Goal: Task Accomplishment & Management: Manage account settings

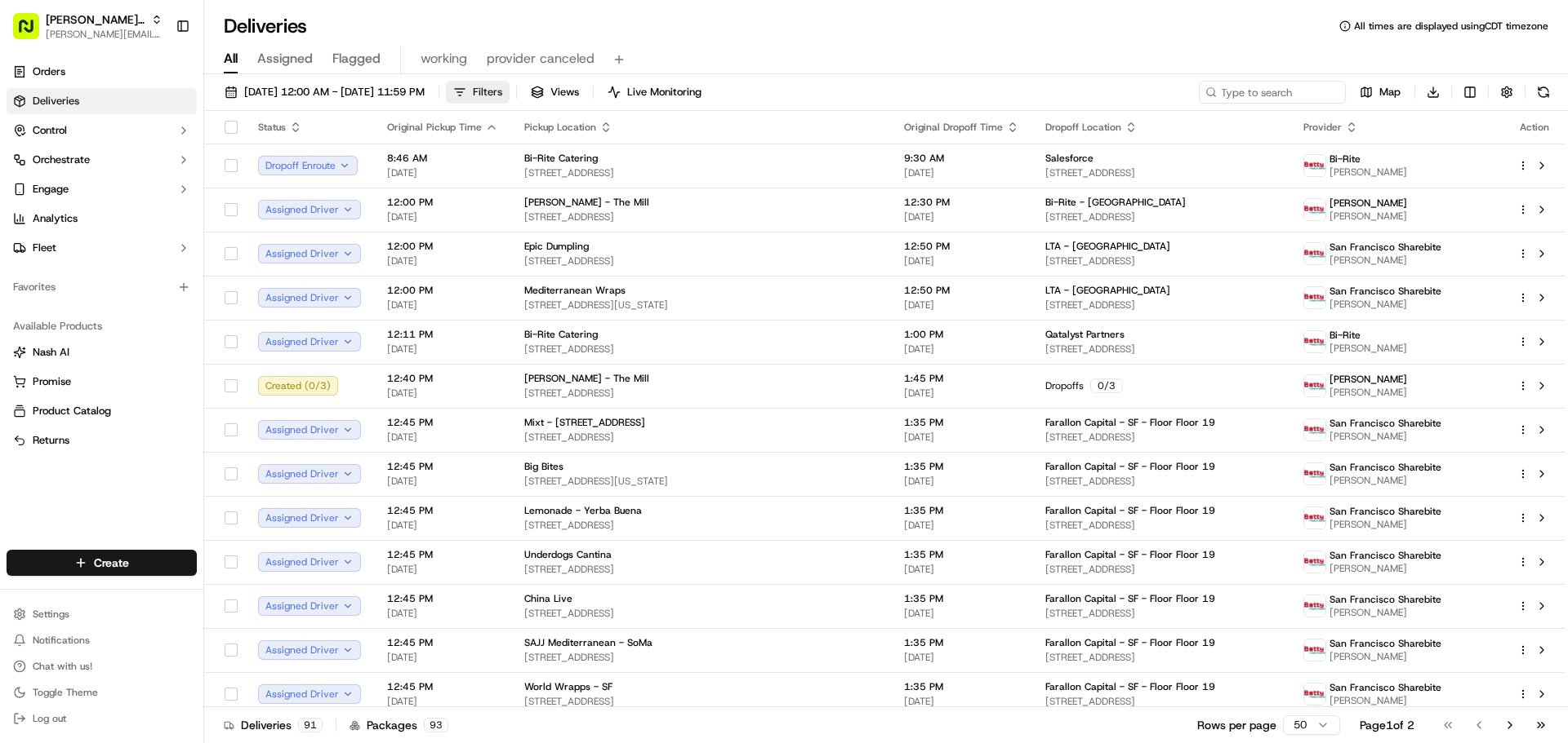
click at [503, 96] on span "Filters" at bounding box center [487, 92] width 30 height 14
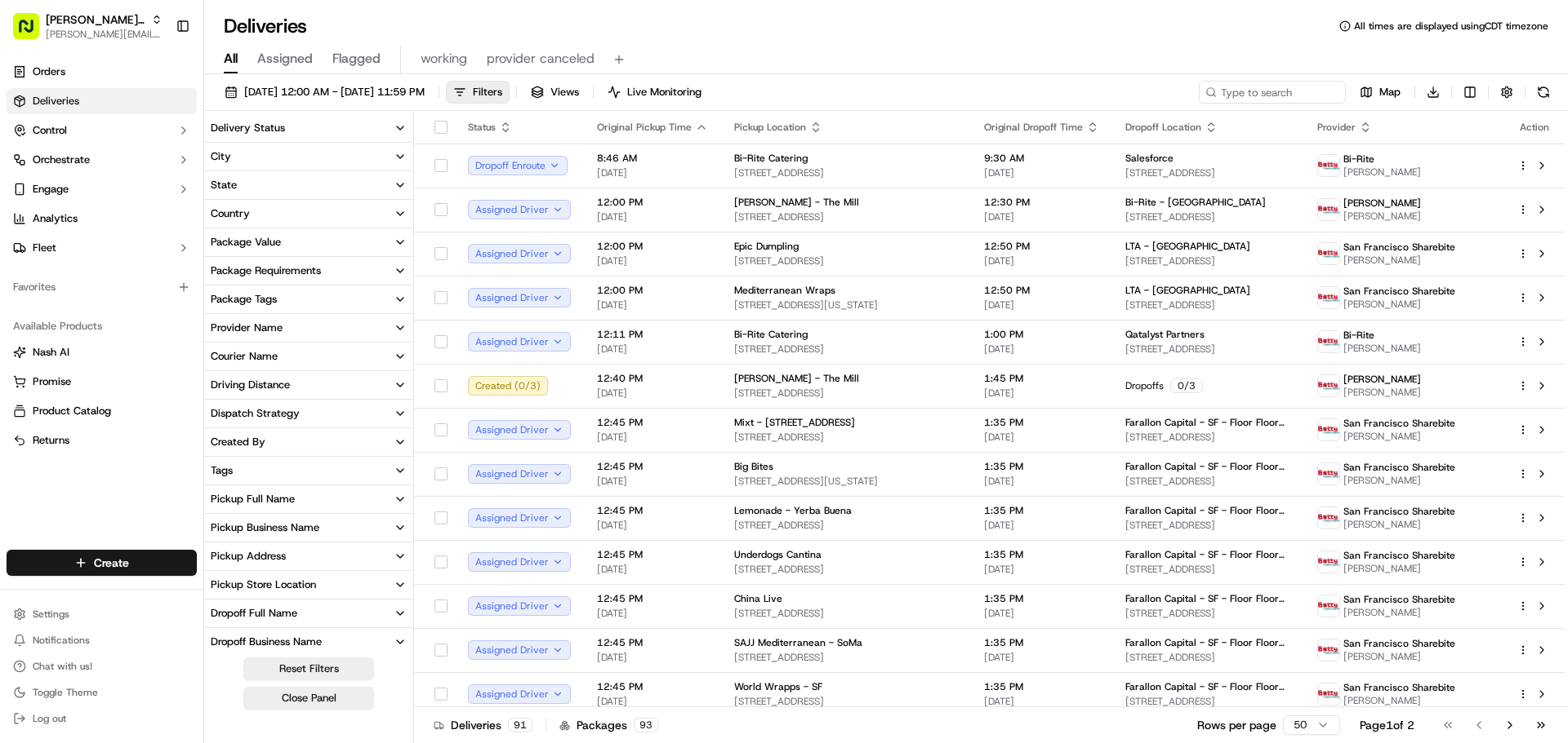
click at [295, 523] on div "Pickup Business Name" at bounding box center [265, 527] width 109 height 14
click at [219, 604] on Mill "Josey Baker - The Mill" at bounding box center [217, 605] width 13 height 13
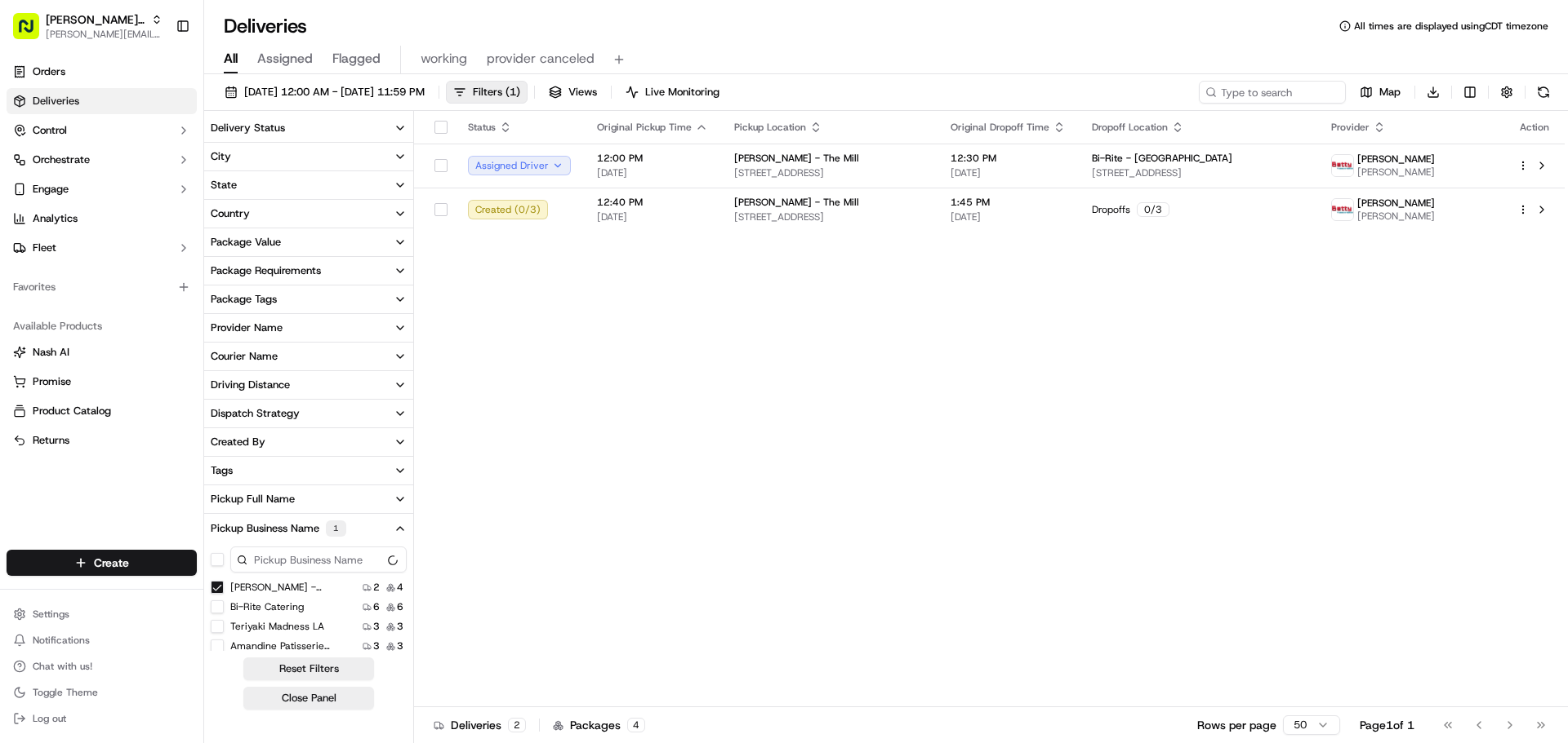
click at [1036, 323] on div "Status Original Pickup Time Pickup Location Original Dropoff Time Dropoff Locat…" at bounding box center [989, 409] width 1150 height 597
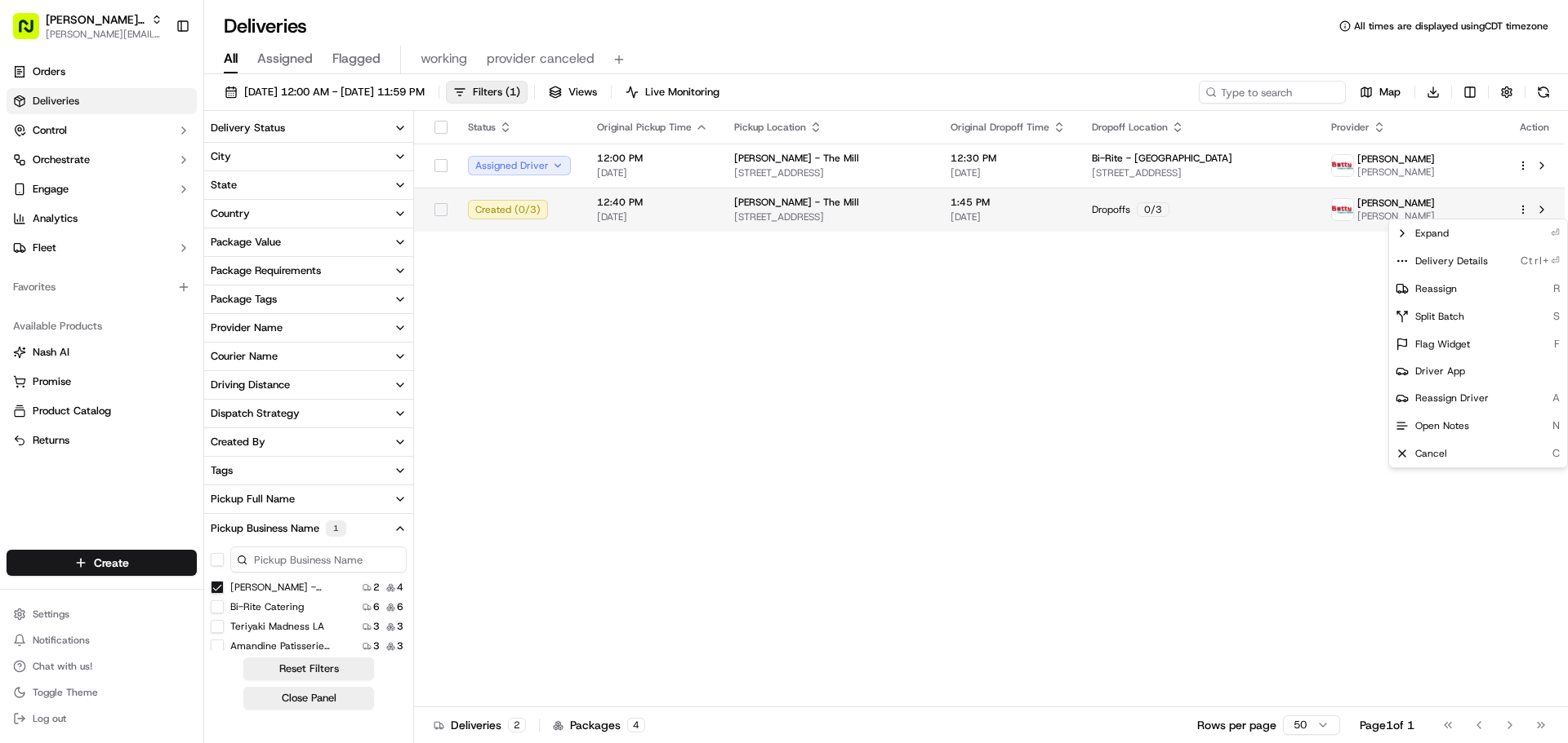
click at [1524, 210] on html "Betty Transportation jeff@usenash.com Toggle Sidebar Orders Deliveries Control …" at bounding box center [784, 372] width 1568 height 743
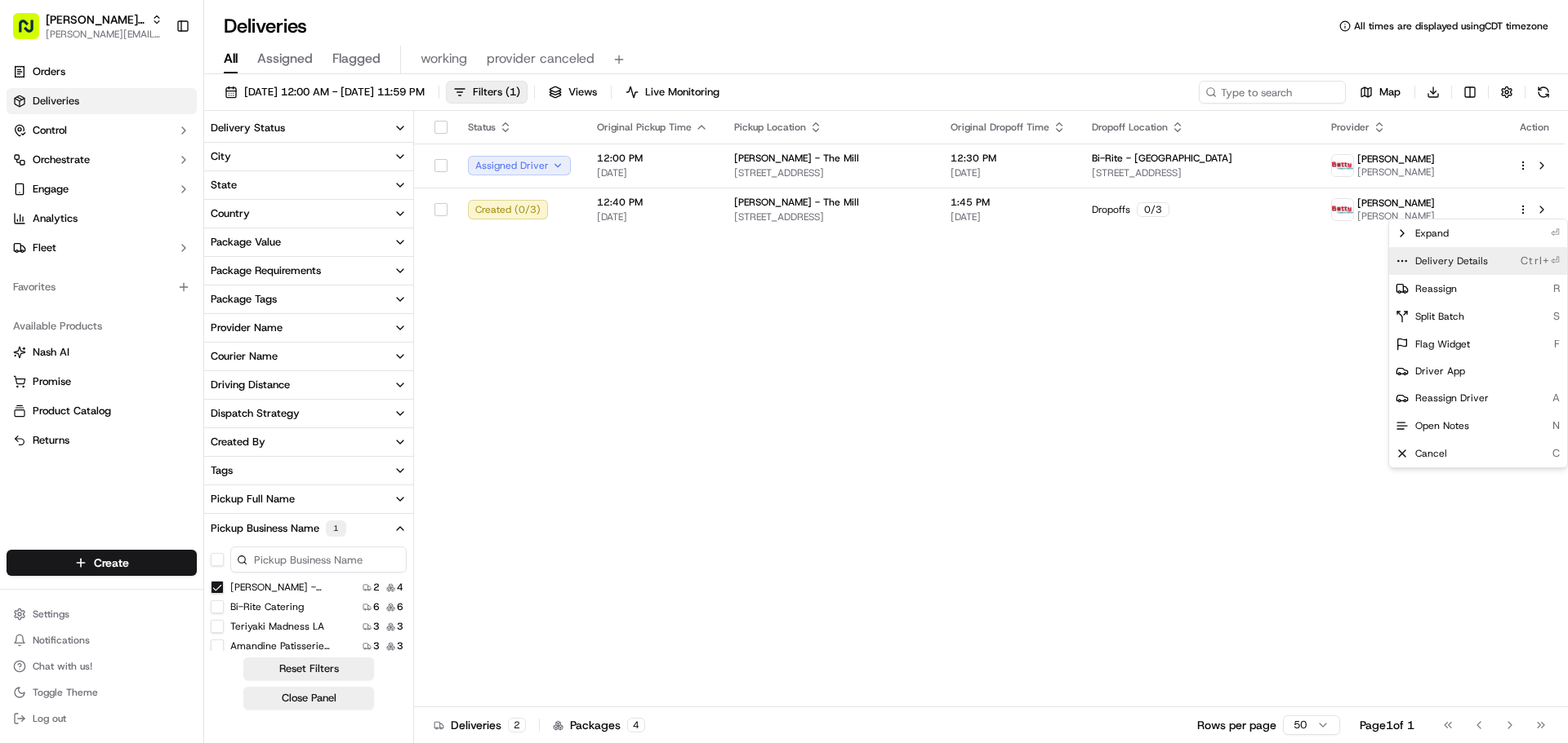
click at [1467, 261] on span "Delivery Details" at bounding box center [1451, 262] width 73 height 13
click at [1032, 336] on html "Betty Transportation jeff@usenash.com Toggle Sidebar Orders Deliveries Control …" at bounding box center [784, 372] width 1568 height 743
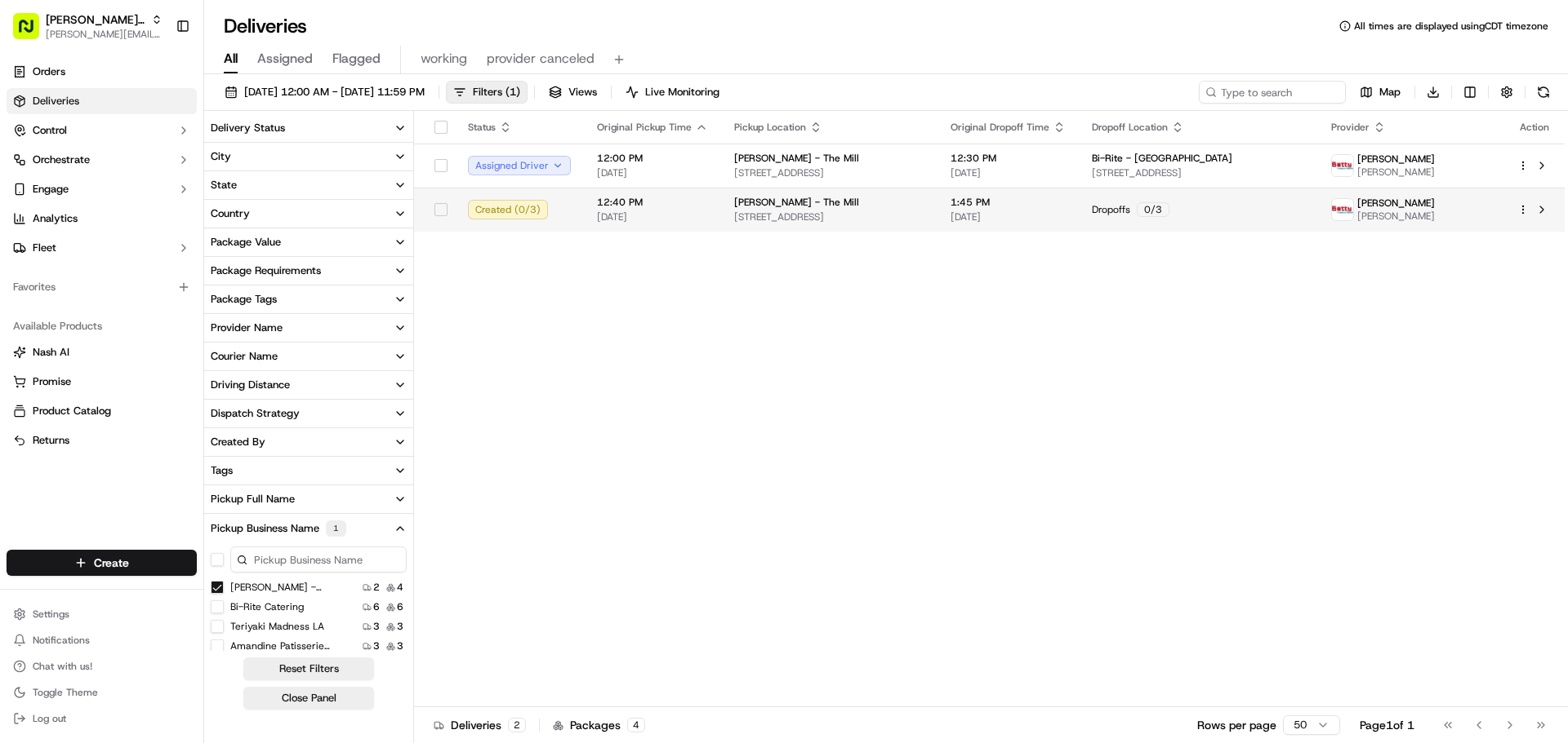
click at [1526, 210] on html "Betty Transportation jeff@usenash.com Toggle Sidebar Orders Deliveries Control …" at bounding box center [784, 372] width 1568 height 743
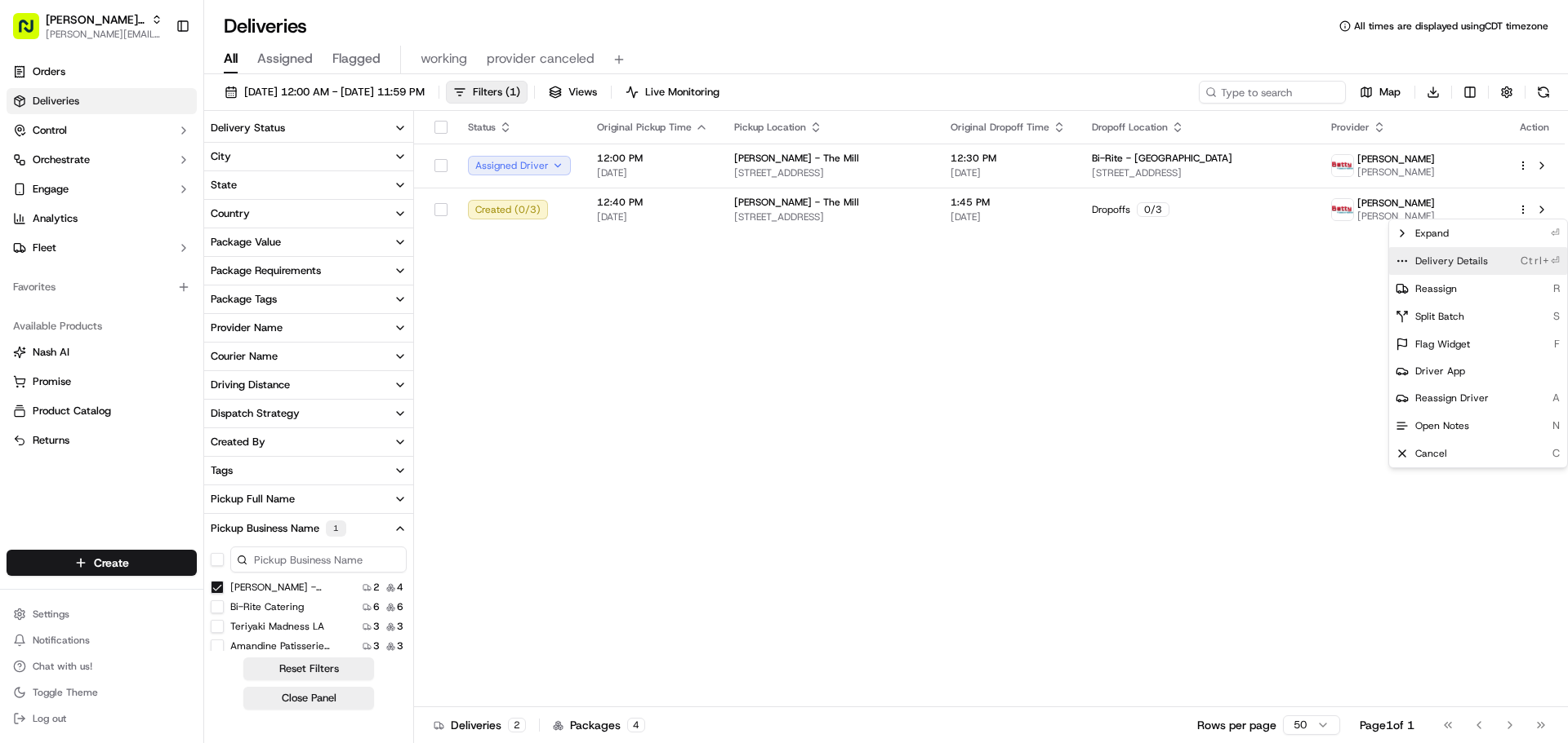
click at [1446, 259] on span "Delivery Details" at bounding box center [1451, 262] width 73 height 13
click at [1288, 89] on html "Betty Transportation jeff@usenash.com Toggle Sidebar Orders Deliveries Control …" at bounding box center [784, 372] width 1568 height 743
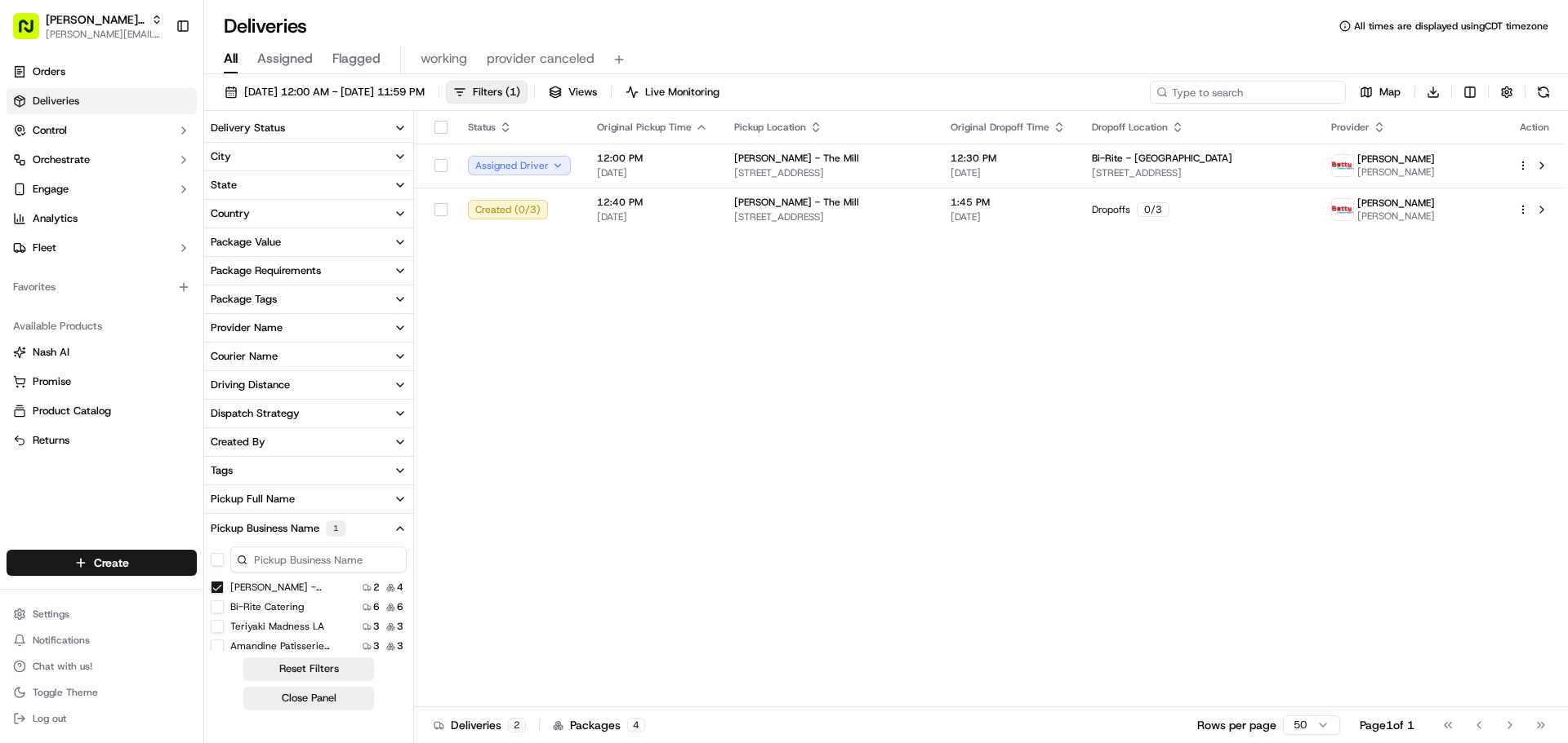
click at [1261, 87] on input at bounding box center [1247, 93] width 196 height 23
click at [220, 584] on Mill "Josey Baker - The Mill" at bounding box center [217, 587] width 13 height 13
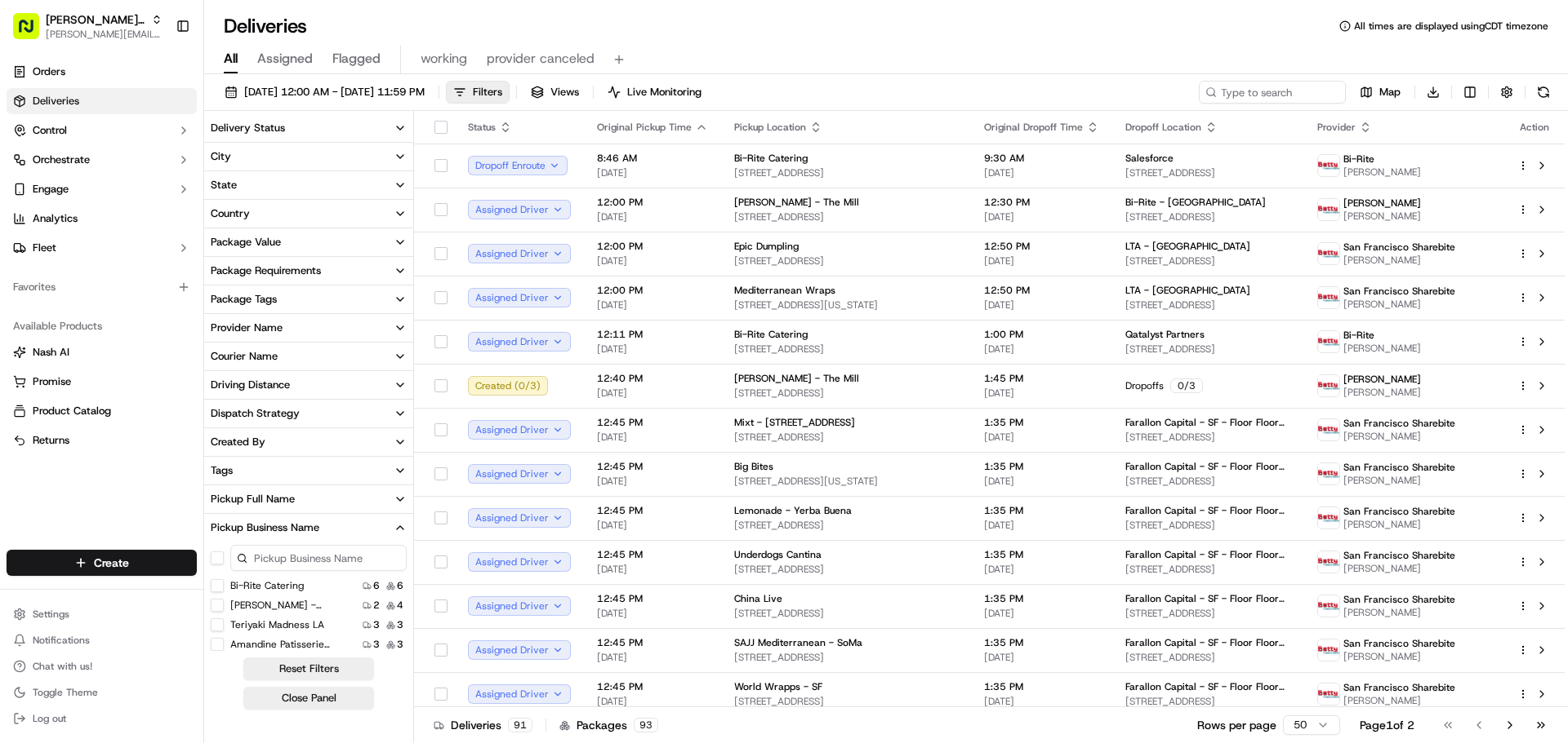
click at [271, 350] on div "Courier Name" at bounding box center [244, 356] width 67 height 14
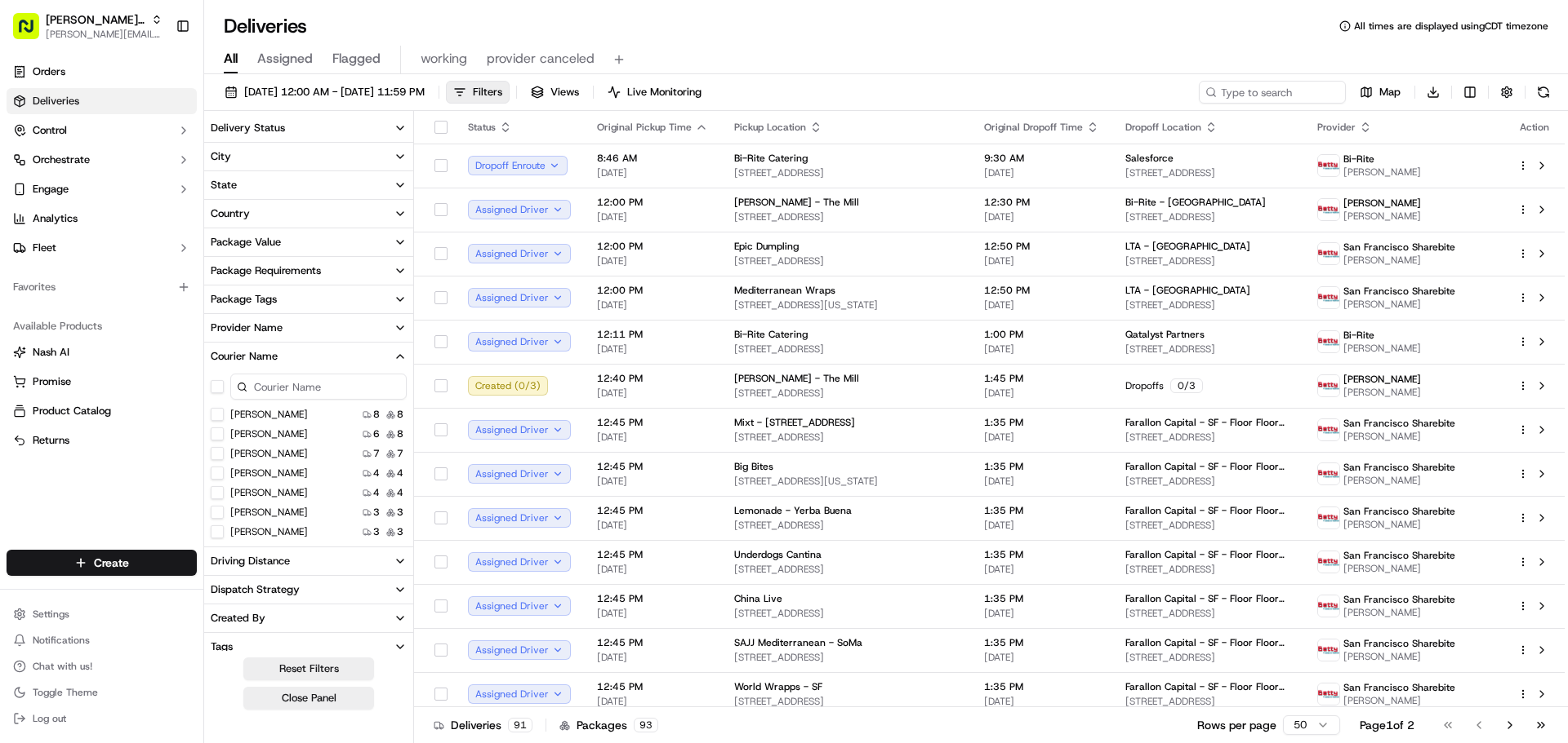
click at [216, 436] on CHEN "REX CHEN" at bounding box center [217, 435] width 13 height 13
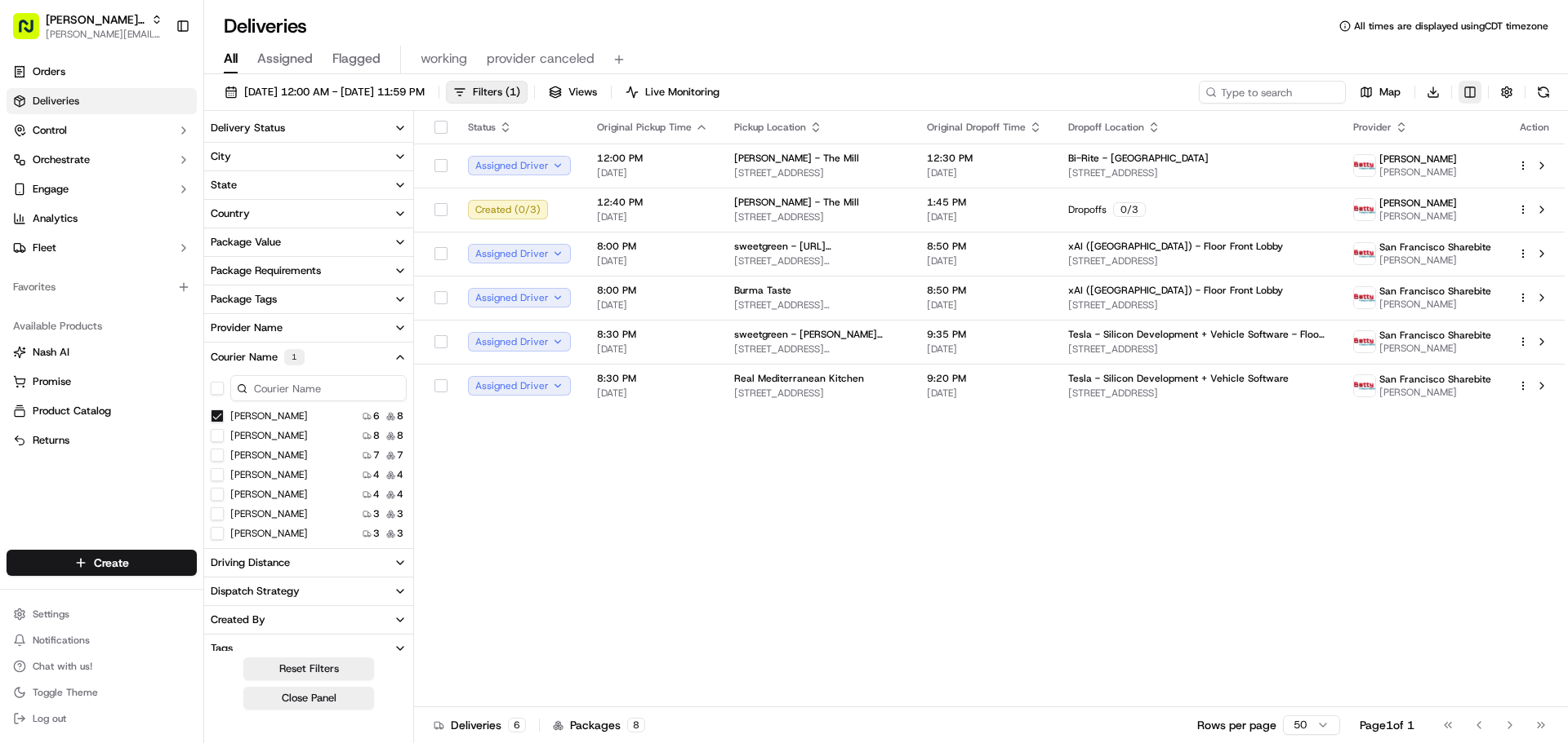
click at [1469, 93] on html "Betty Transportation jeff@usenash.com Toggle Sidebar Orders Deliveries Control …" at bounding box center [784, 372] width 1568 height 743
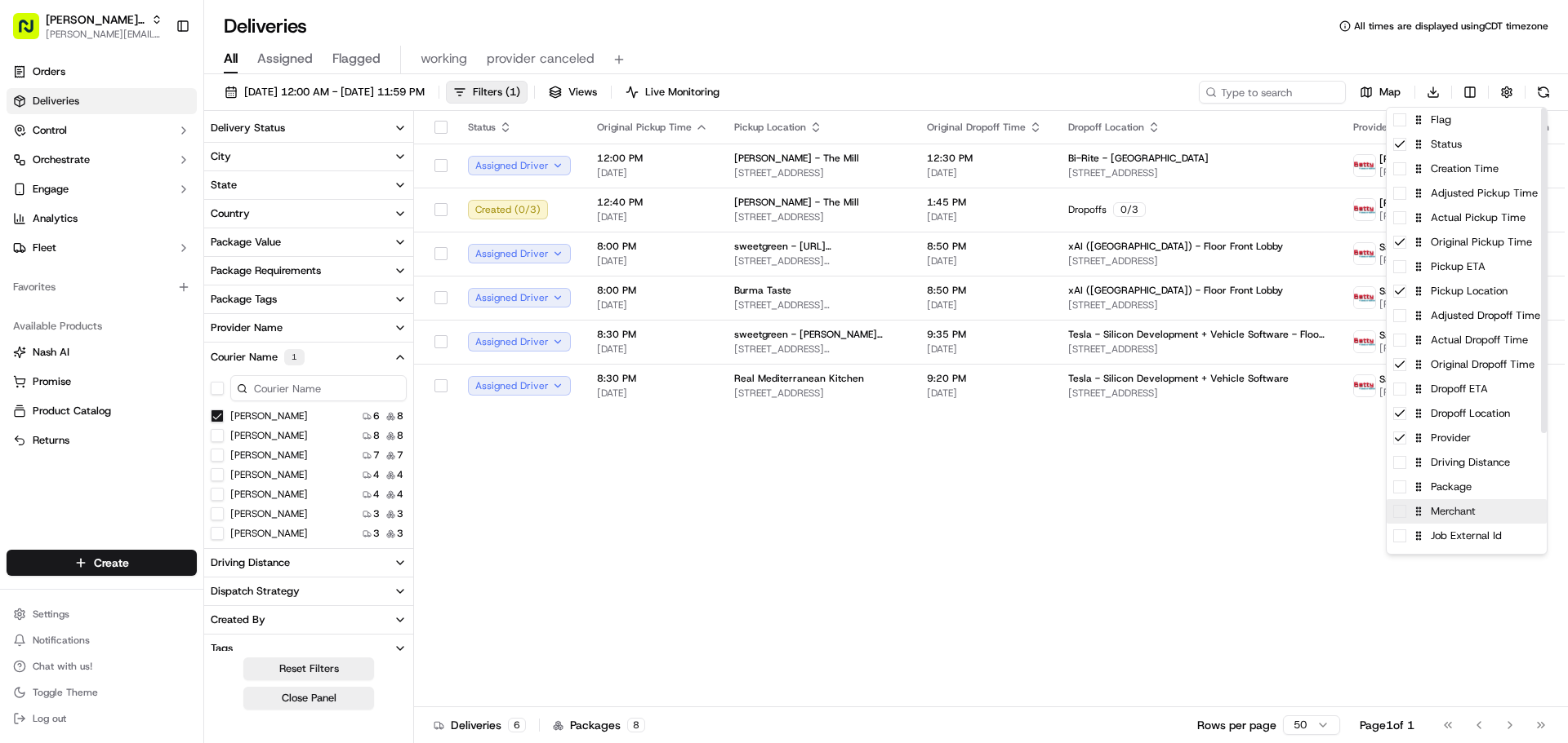
click at [1407, 517] on div "Merchant" at bounding box center [1466, 512] width 160 height 25
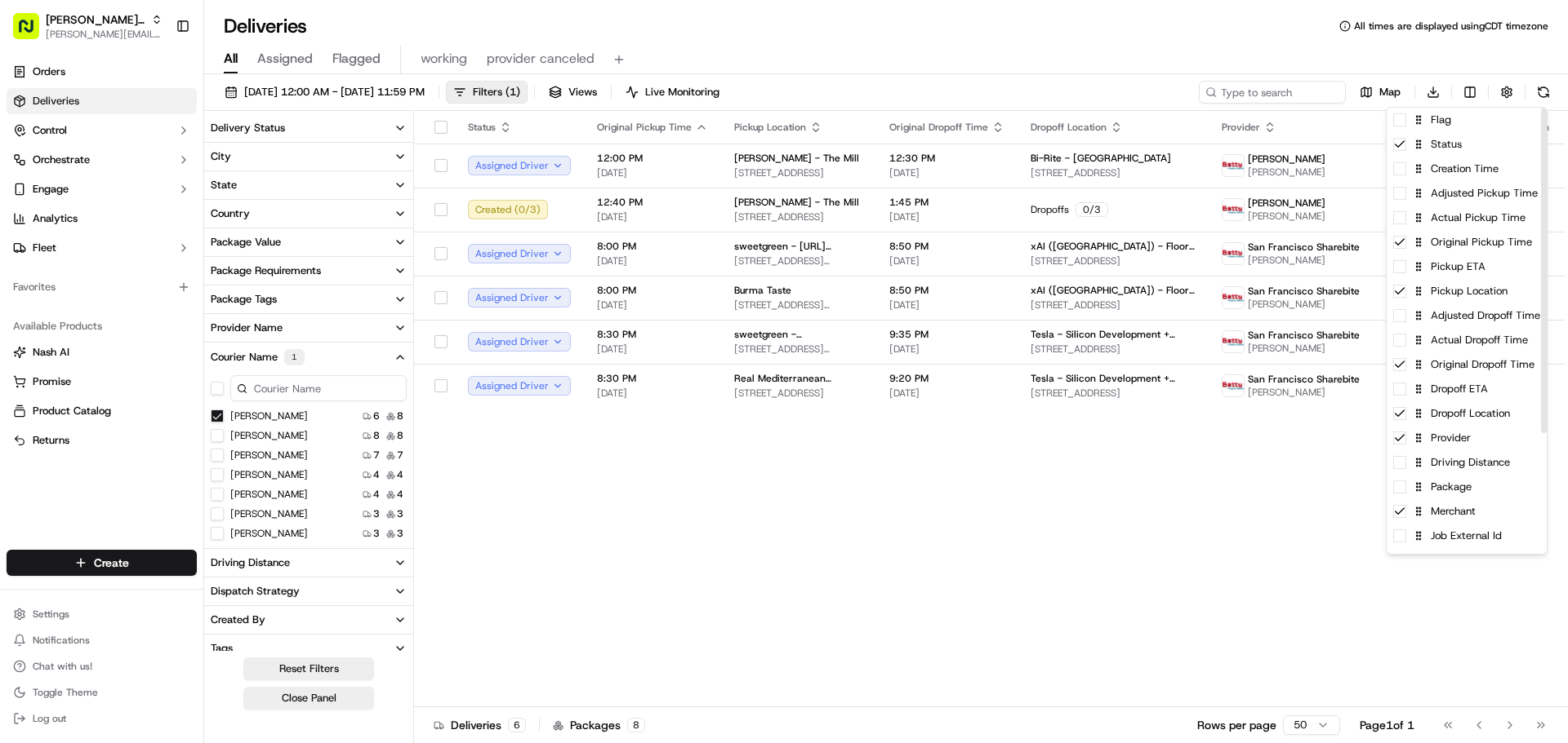
click at [1267, 560] on html "Betty Transportation jeff@usenash.com Toggle Sidebar Orders Deliveries Control …" at bounding box center [784, 372] width 1568 height 743
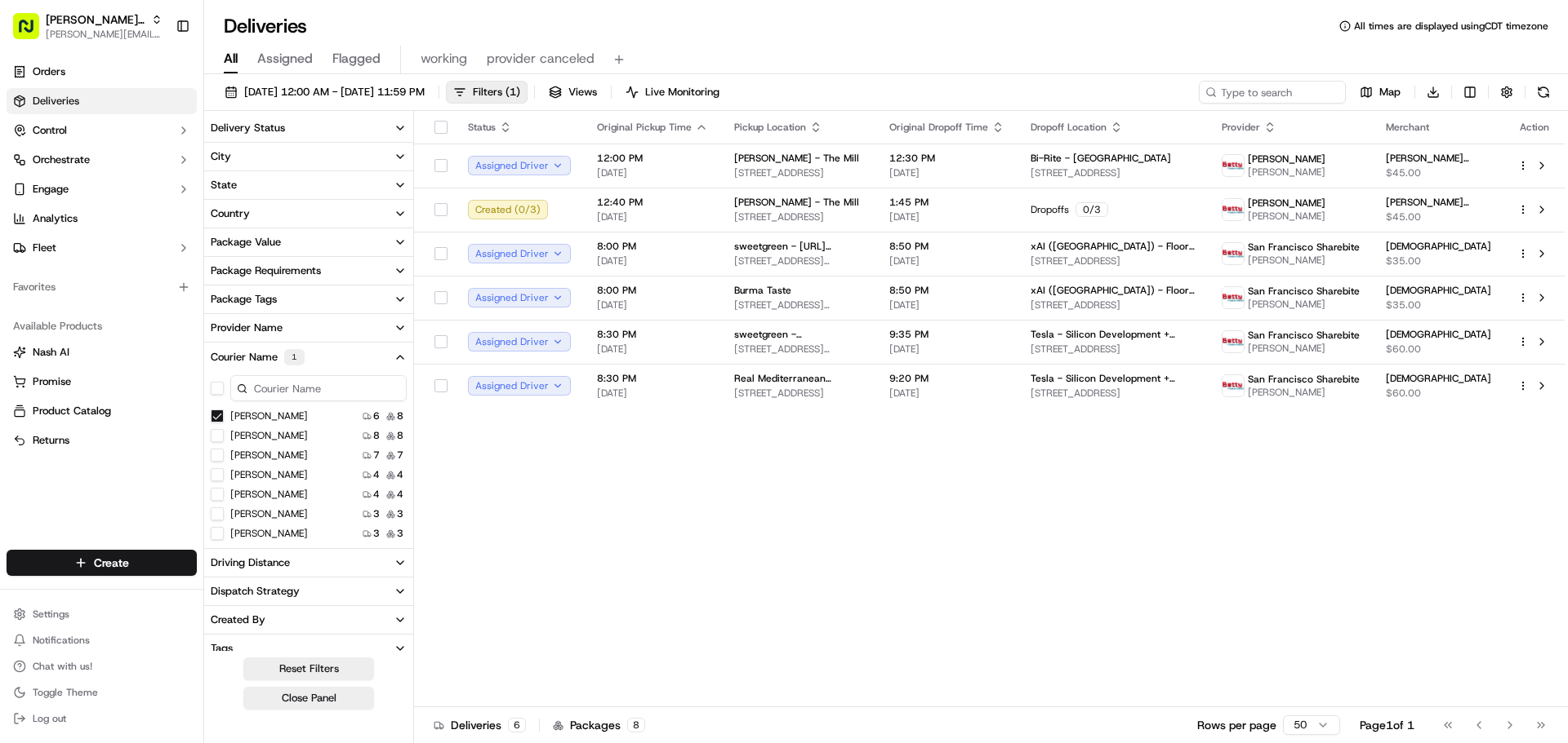
click at [214, 414] on CHEN "REX CHEN" at bounding box center [217, 416] width 13 height 13
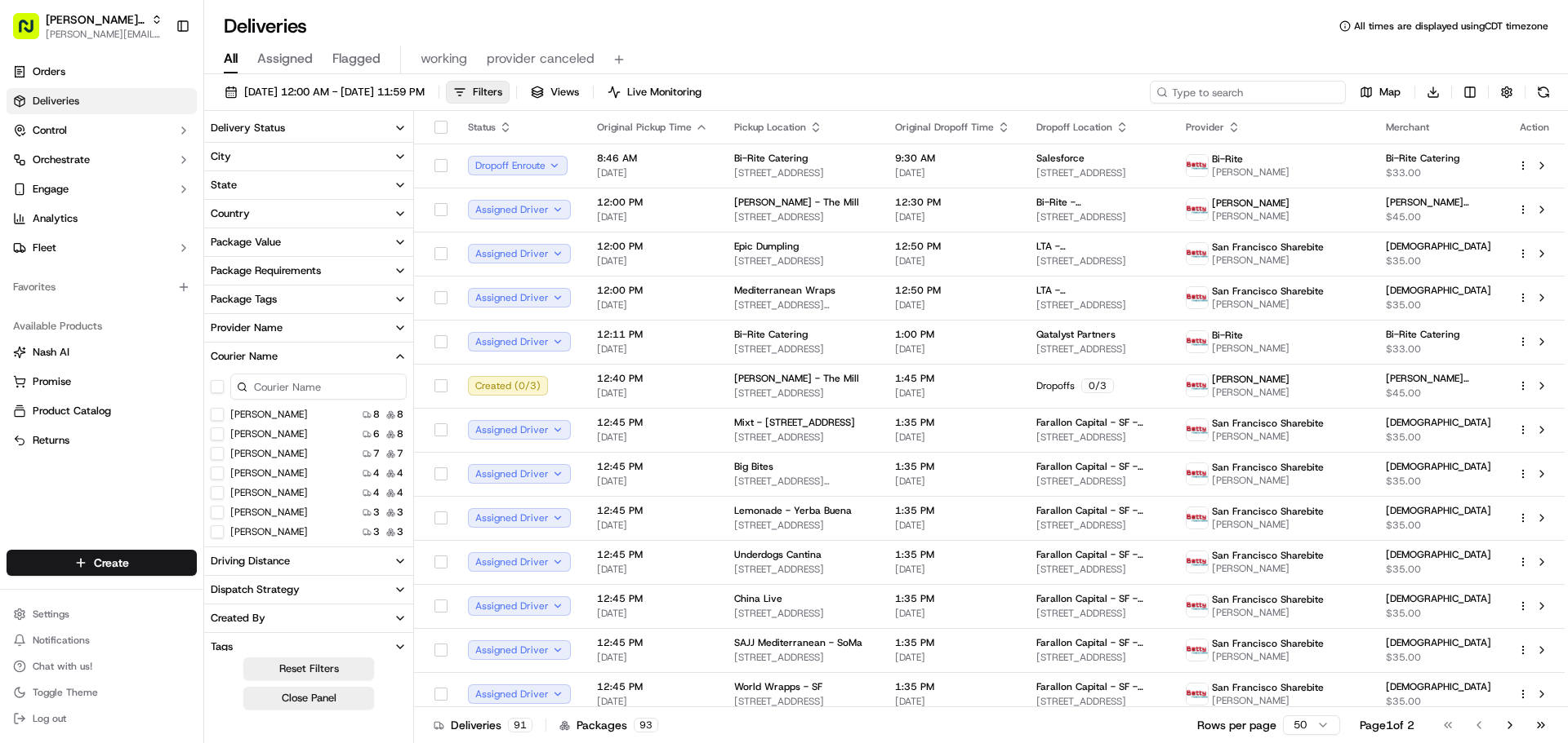
click at [1256, 83] on input at bounding box center [1247, 93] width 196 height 23
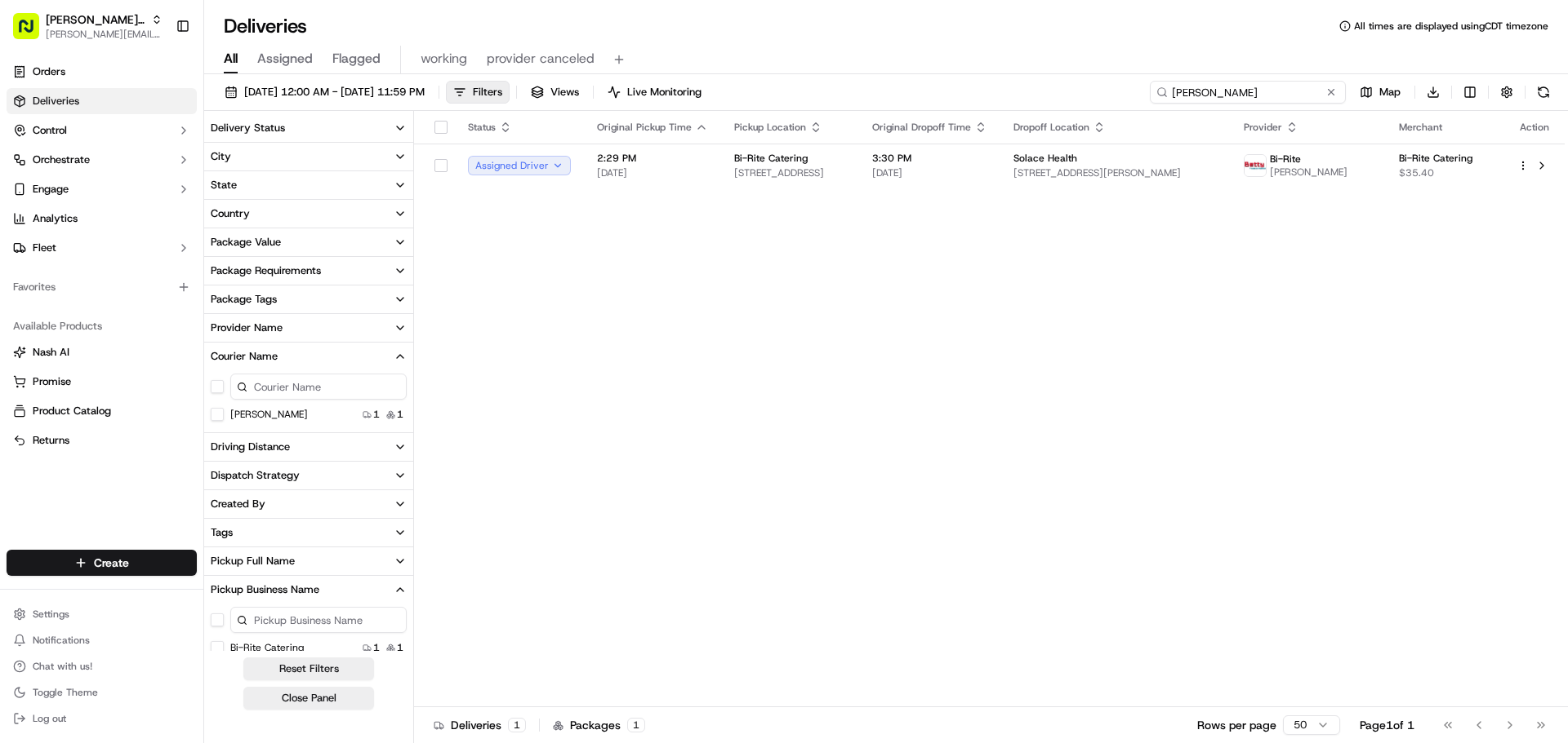
type input "warren"
click at [224, 416] on div "BingSong Wang" at bounding box center [259, 414] width 97 height 13
click at [216, 416] on Wang "BingSong Wang" at bounding box center [217, 414] width 13 height 13
click at [1333, 85] on button at bounding box center [1330, 92] width 16 height 16
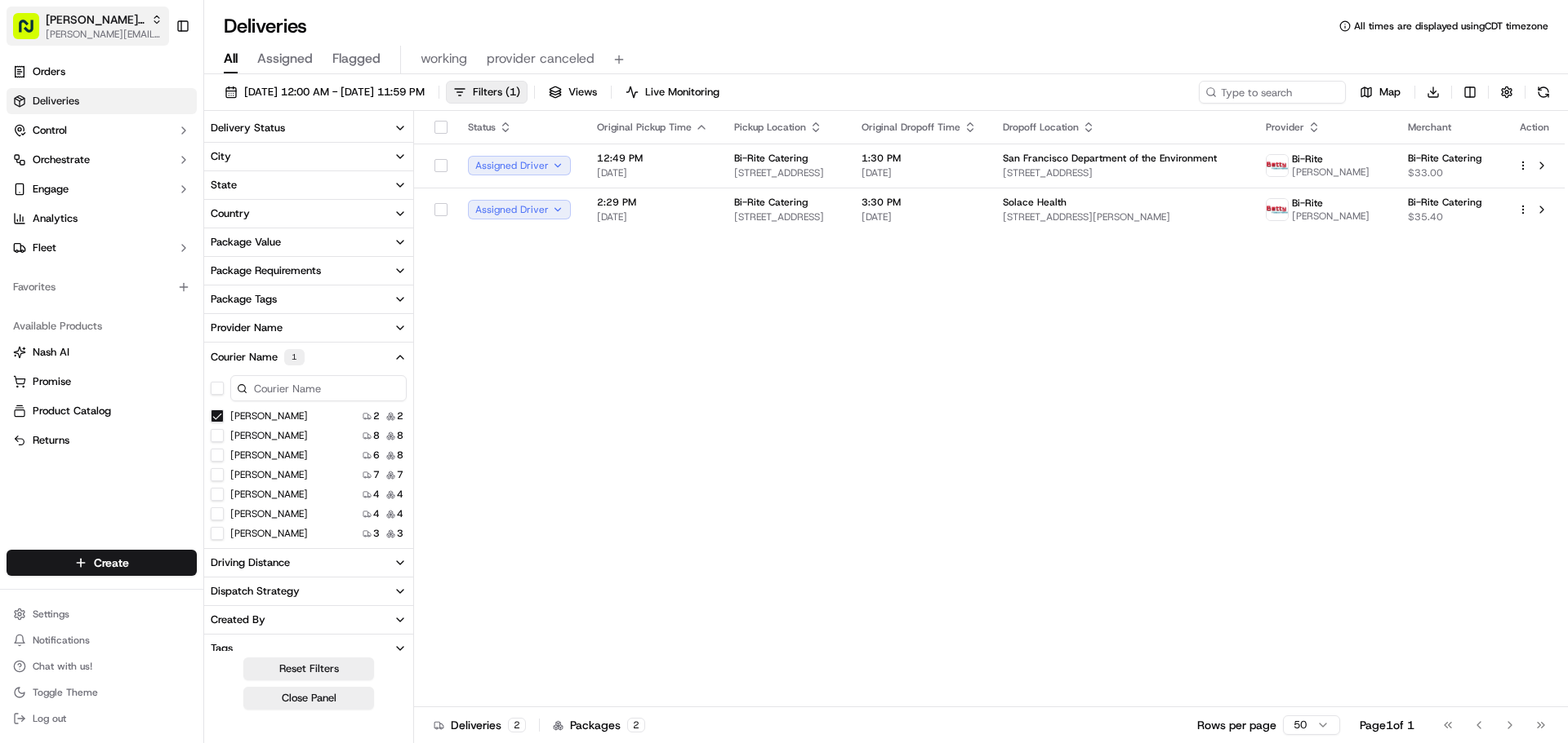
click at [83, 33] on span "[PERSON_NAME][EMAIL_ADDRESS][DOMAIN_NAME]" at bounding box center [104, 34] width 117 height 13
type input "ezcater"
click at [254, 82] on div "ezCater" at bounding box center [295, 85] width 237 height 32
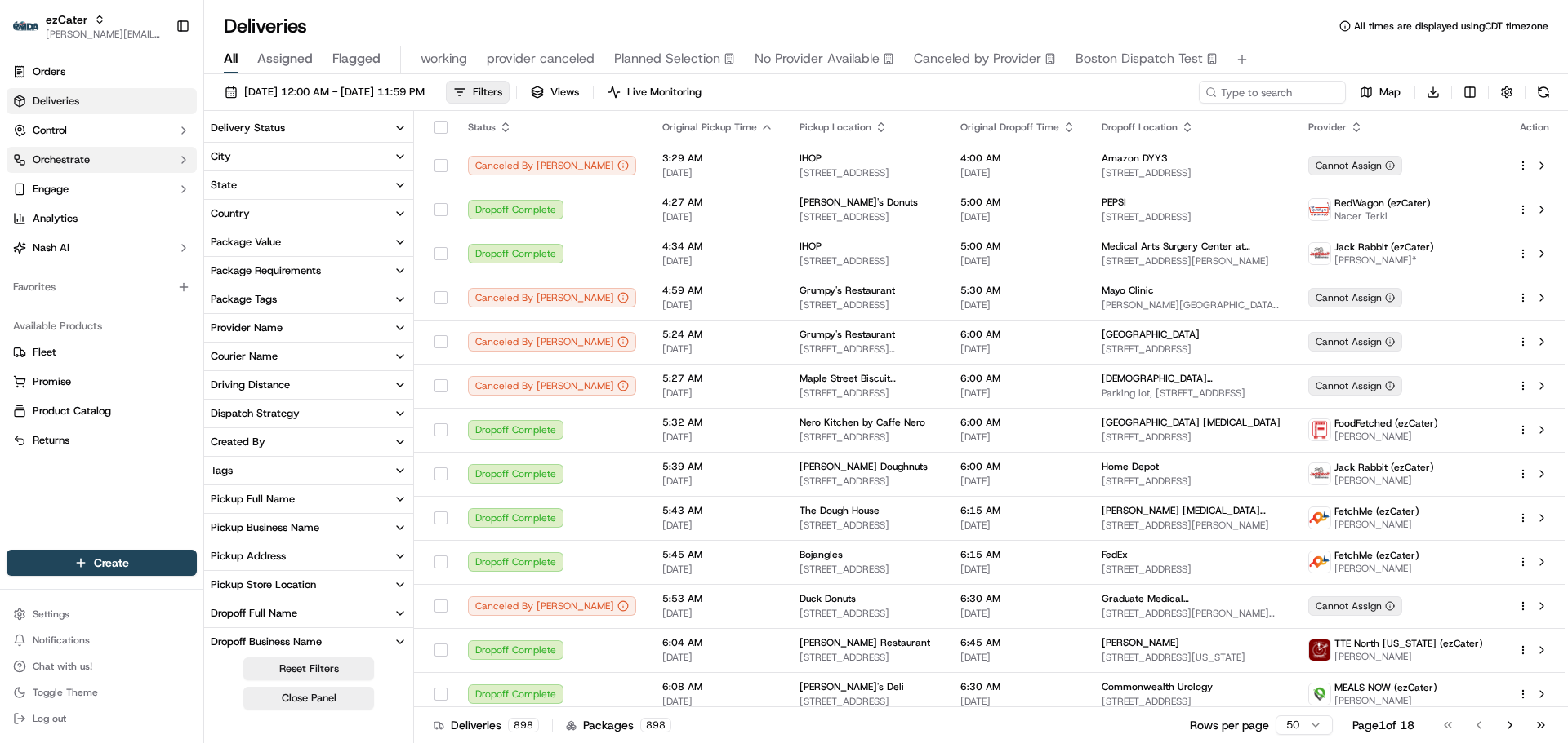
click at [88, 159] on span "Orchestrate" at bounding box center [61, 159] width 57 height 14
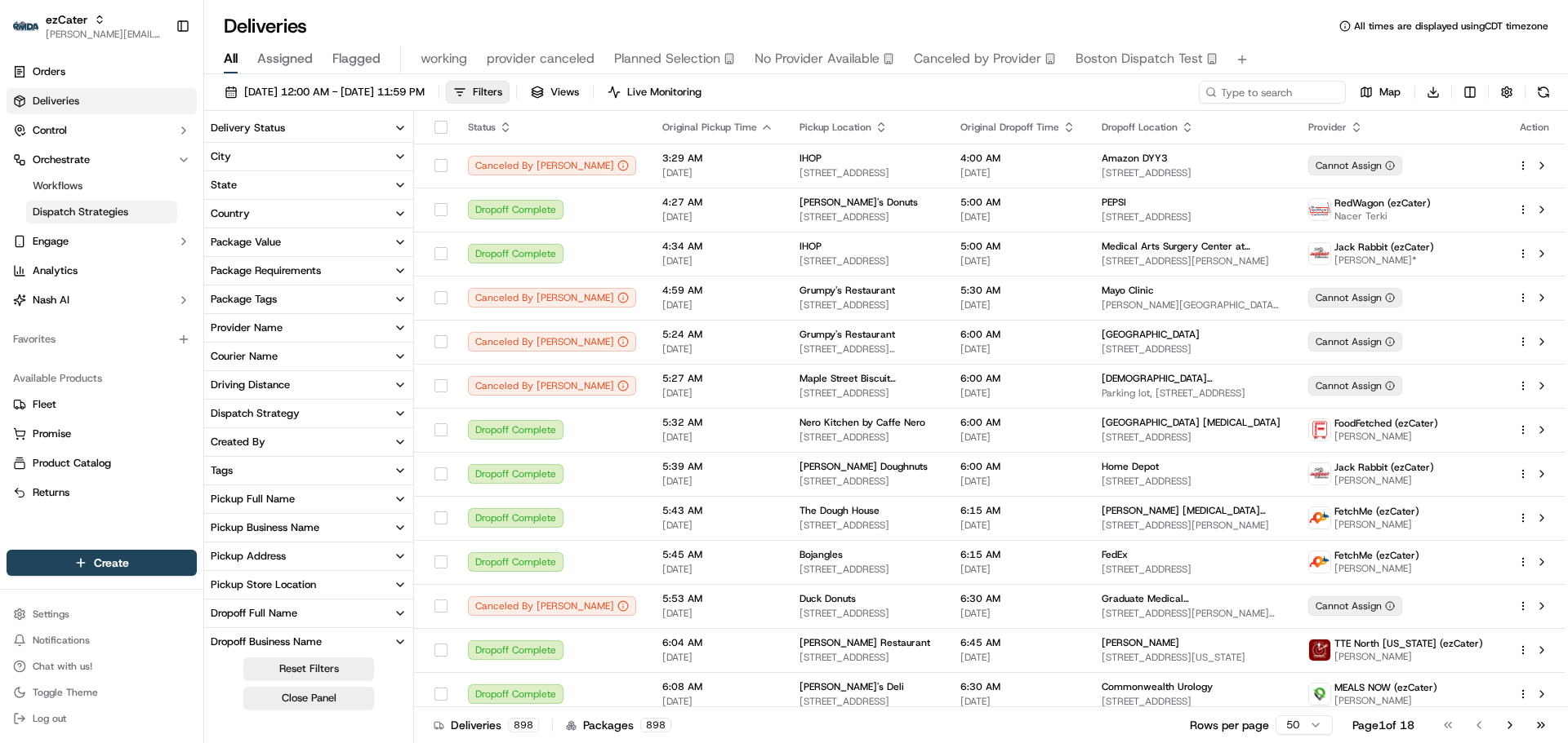
click at [99, 212] on span "Dispatch Strategies" at bounding box center [80, 211] width 96 height 14
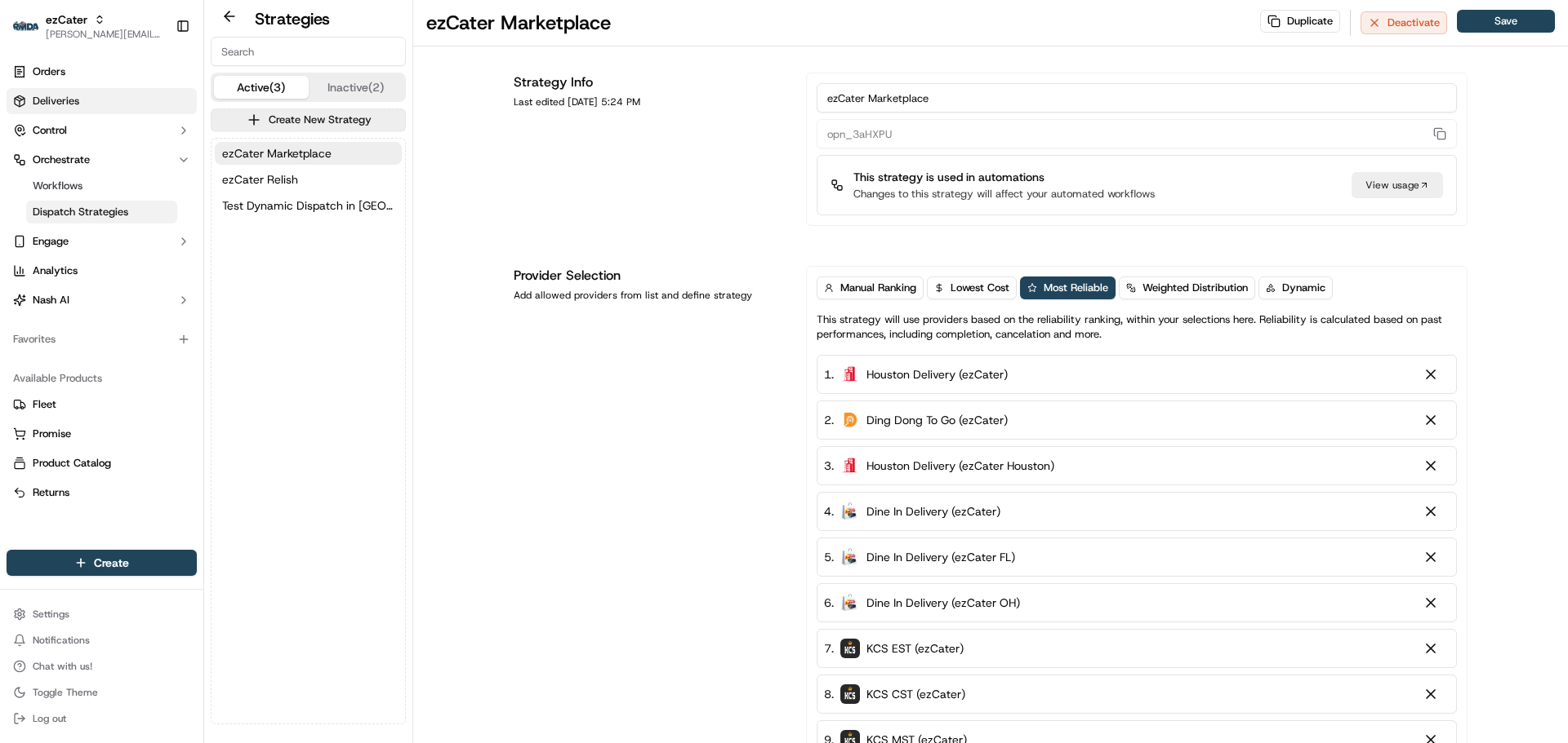
click at [87, 104] on link "Deliveries" at bounding box center [101, 100] width 190 height 26
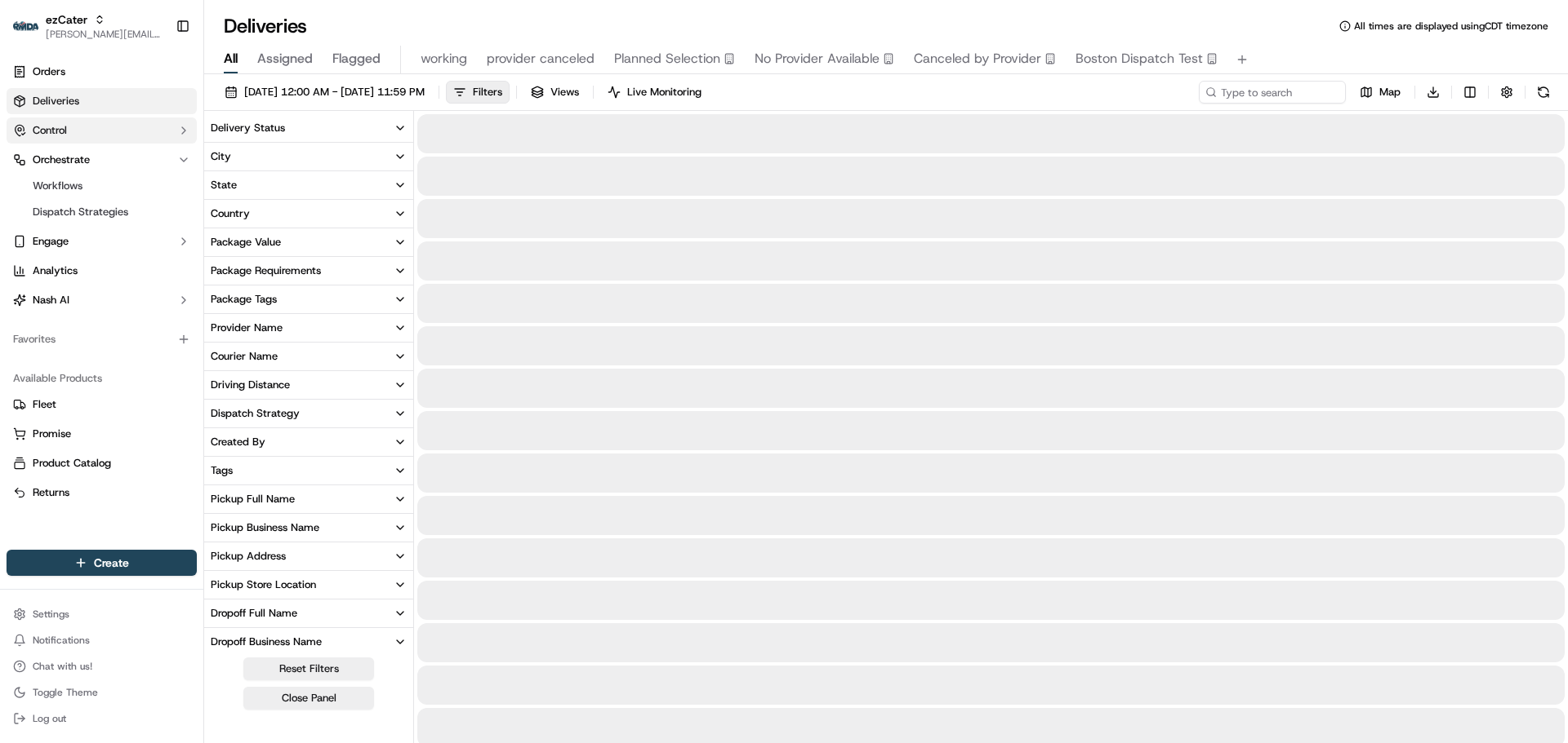
click at [81, 132] on button "Control" at bounding box center [101, 130] width 190 height 26
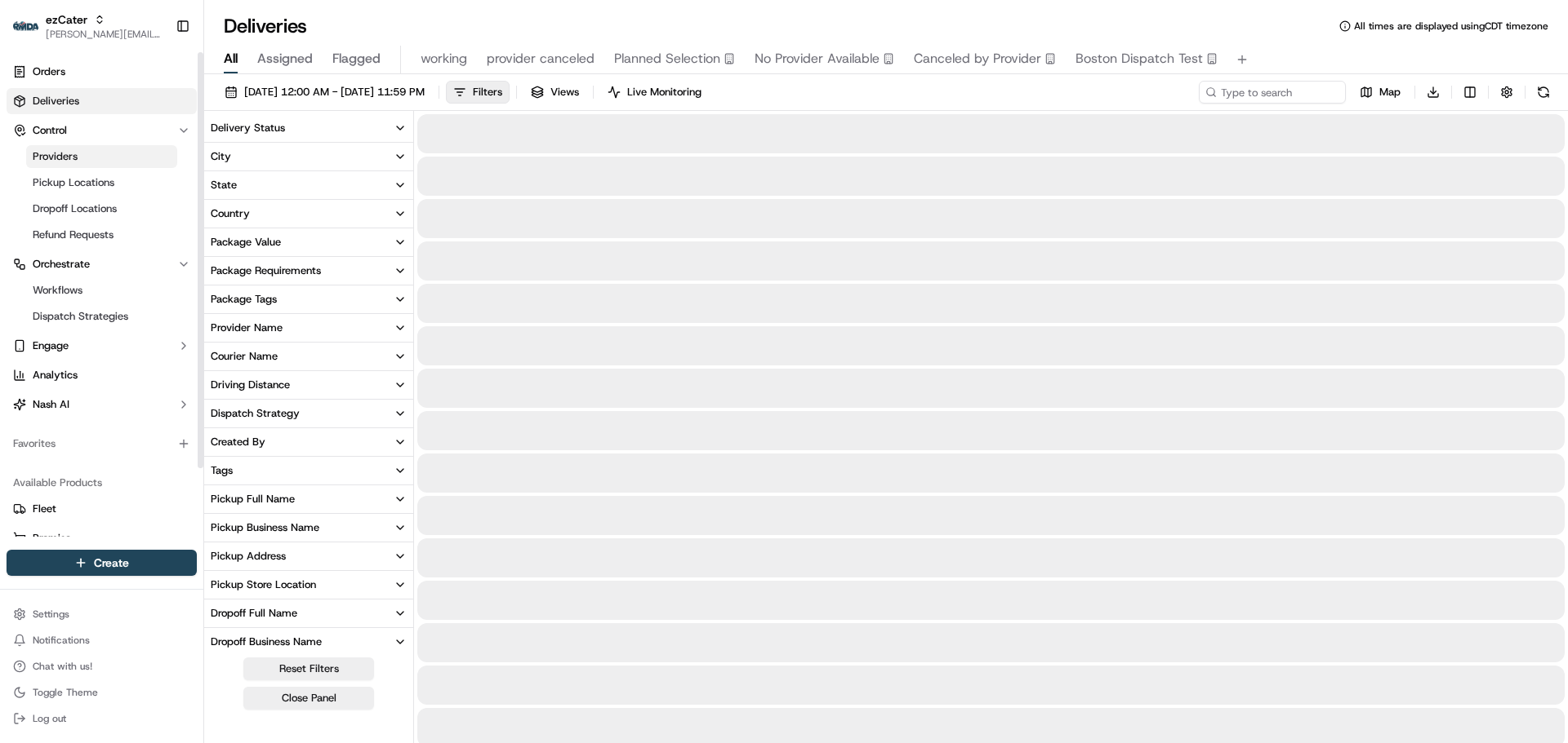
click at [87, 156] on link "Providers" at bounding box center [101, 157] width 151 height 23
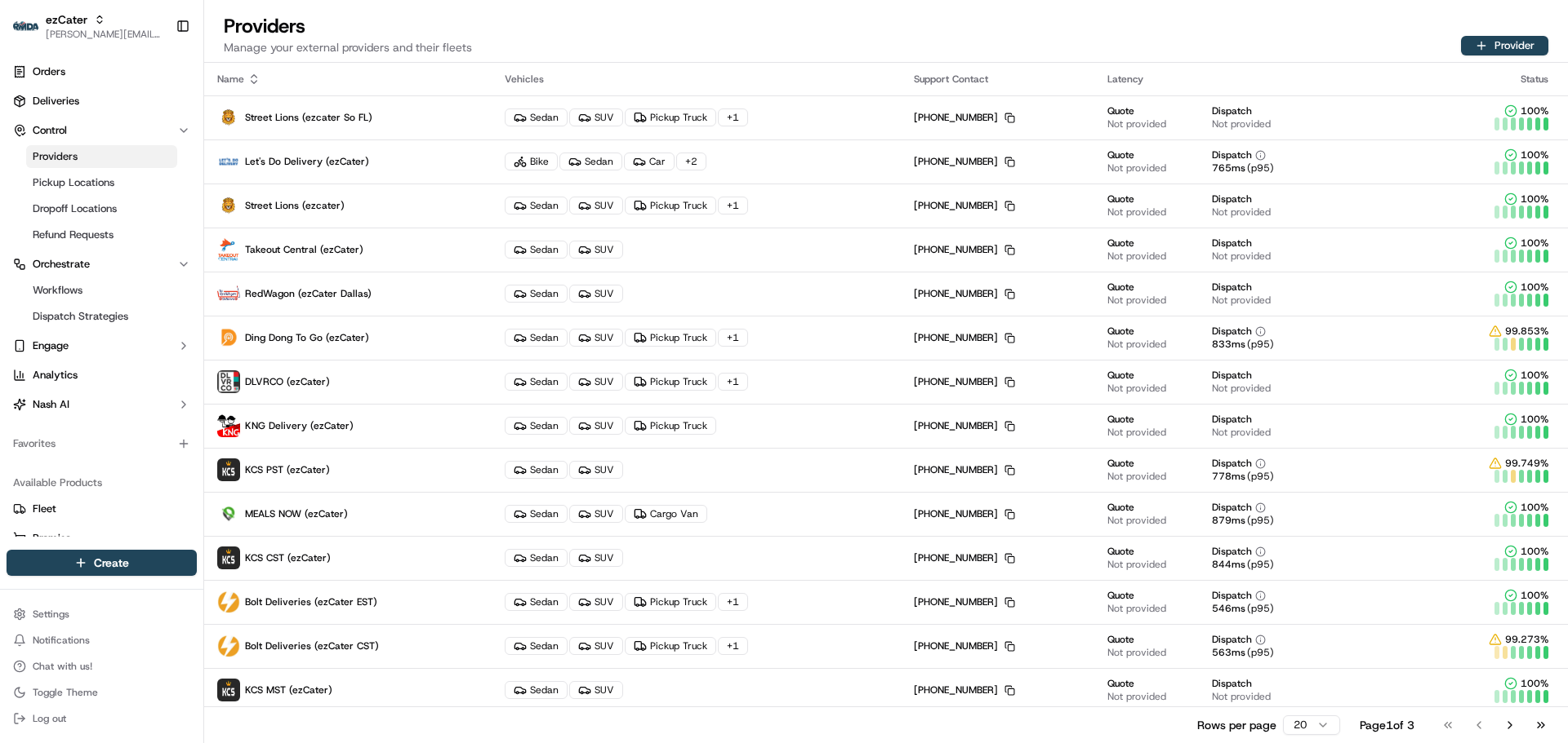
click at [1309, 728] on html "ezCater jeff@usenash.com Toggle Sidebar Orders Deliveries Control Providers Pic…" at bounding box center [784, 372] width 1568 height 743
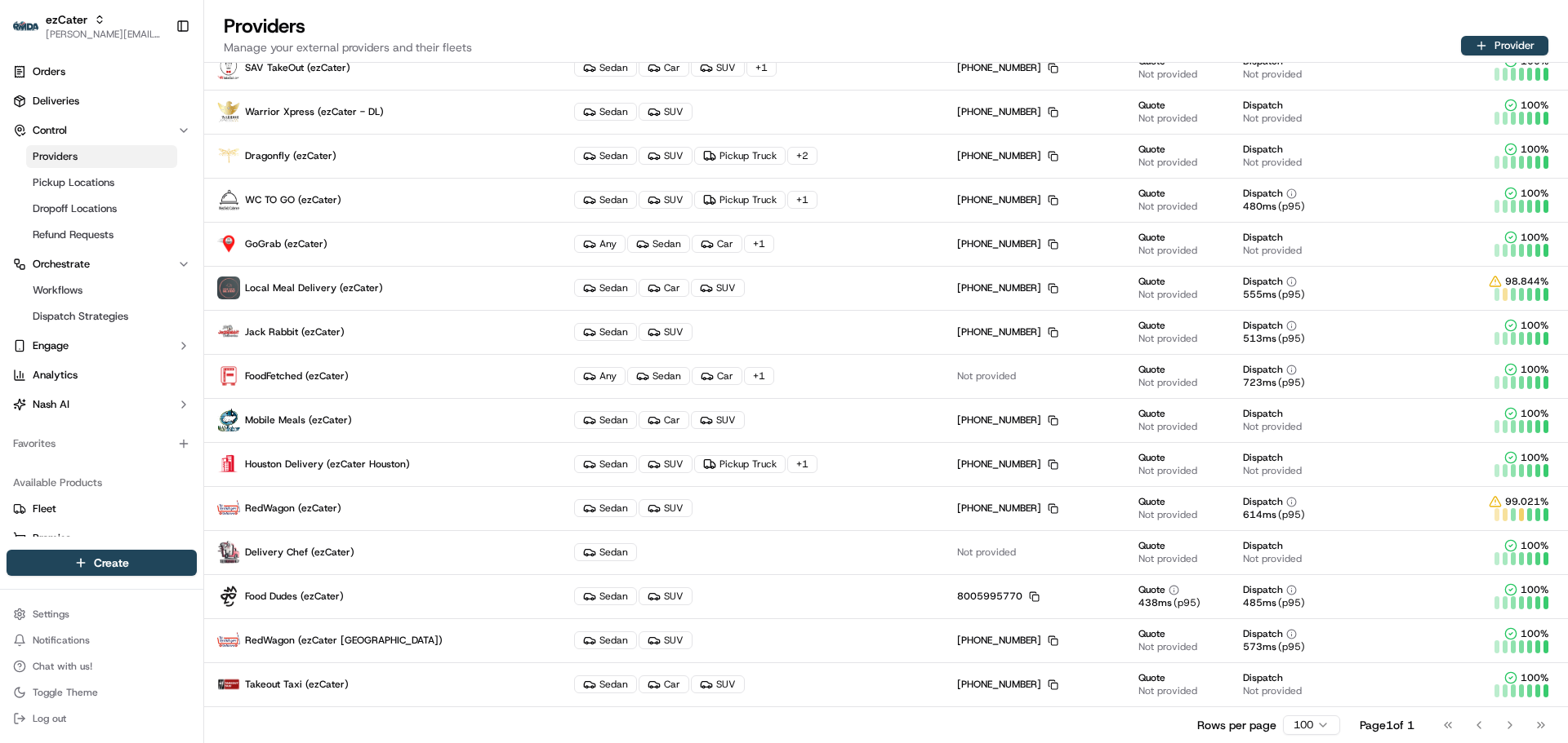
scroll to position [904, 0]
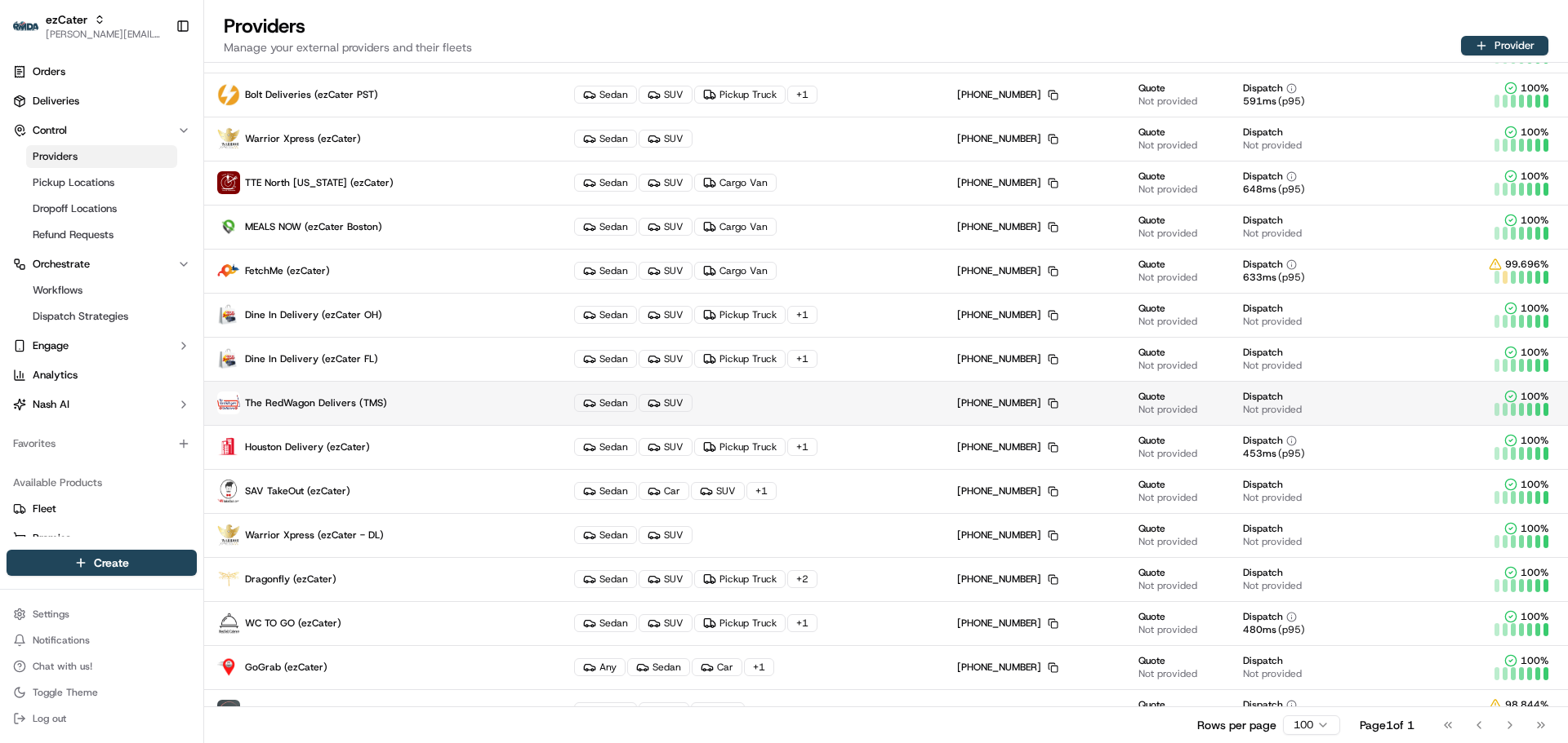
click at [413, 399] on p "The RedWagon Delivers (TMS)" at bounding box center [382, 403] width 331 height 23
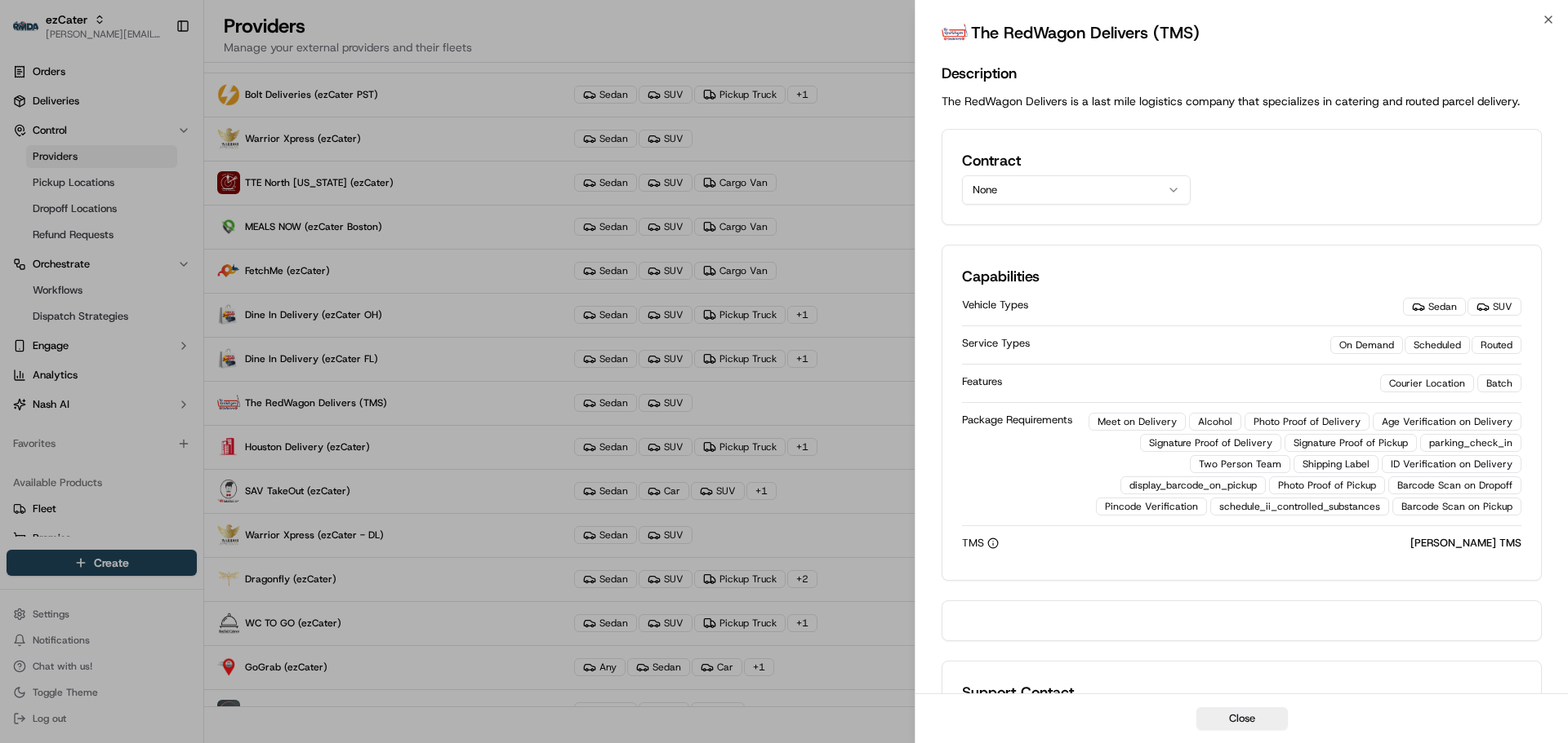
click at [1044, 180] on button "None" at bounding box center [1076, 190] width 228 height 30
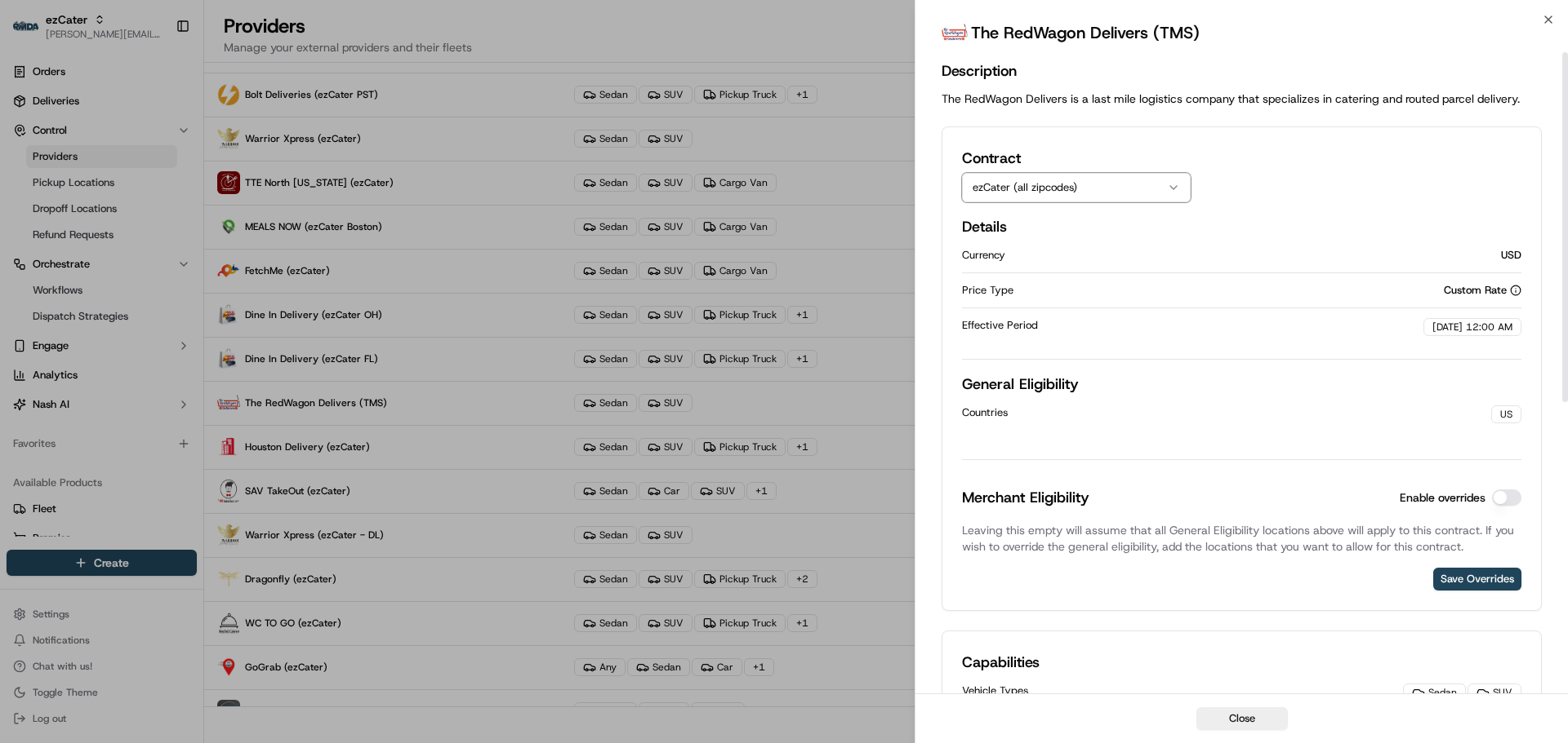
scroll to position [0, 0]
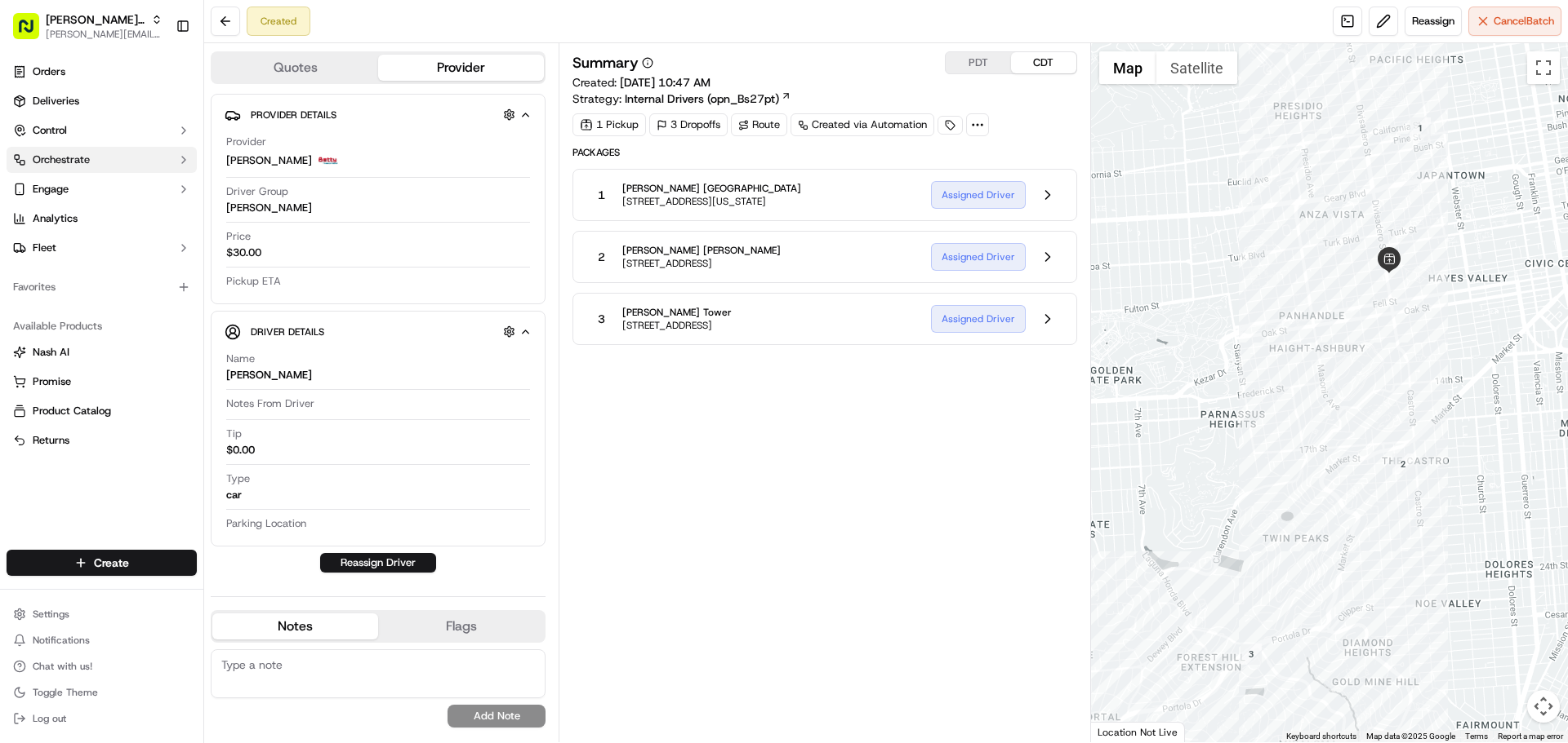
click at [62, 154] on span "Orchestrate" at bounding box center [61, 159] width 57 height 14
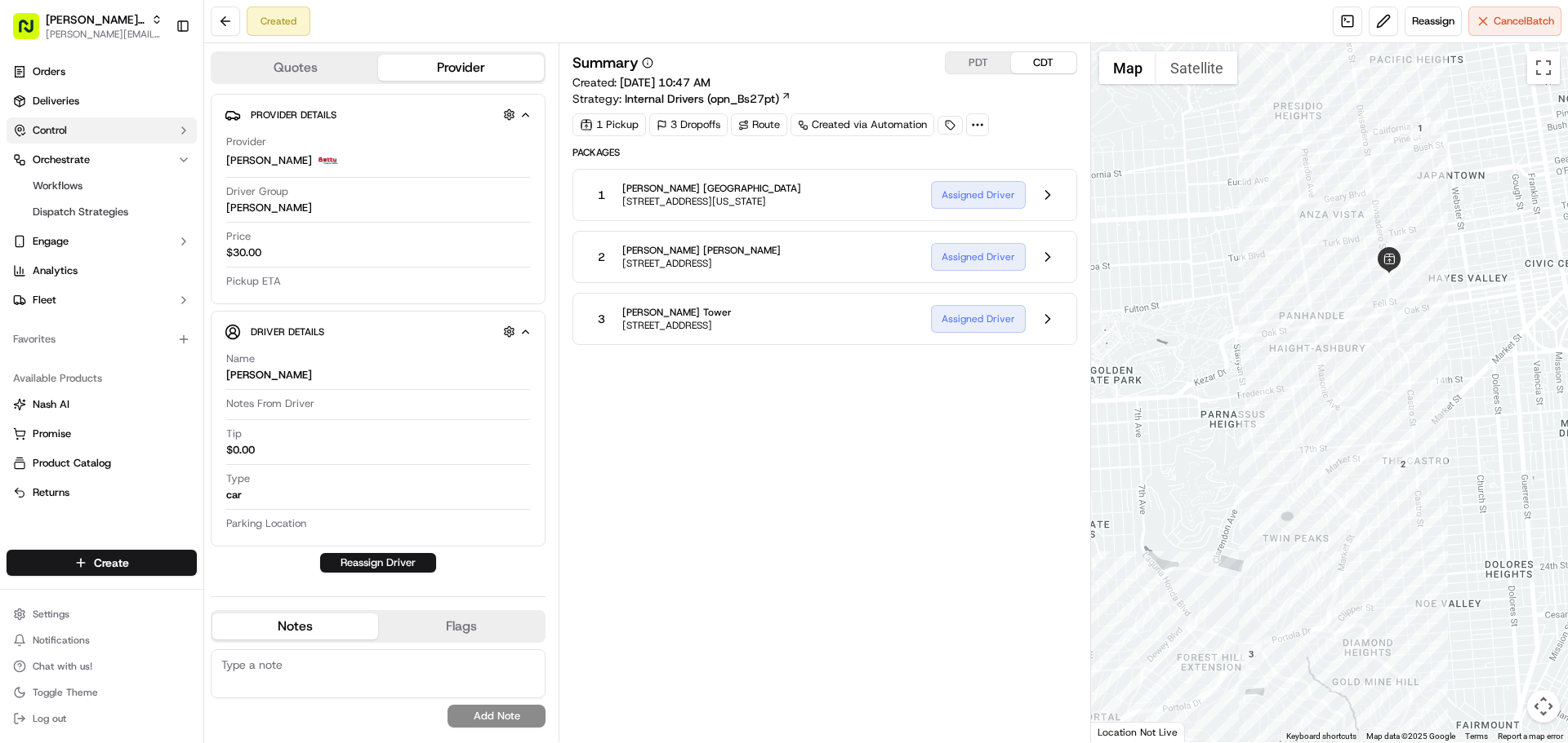
click at [74, 132] on button "Control" at bounding box center [101, 130] width 190 height 26
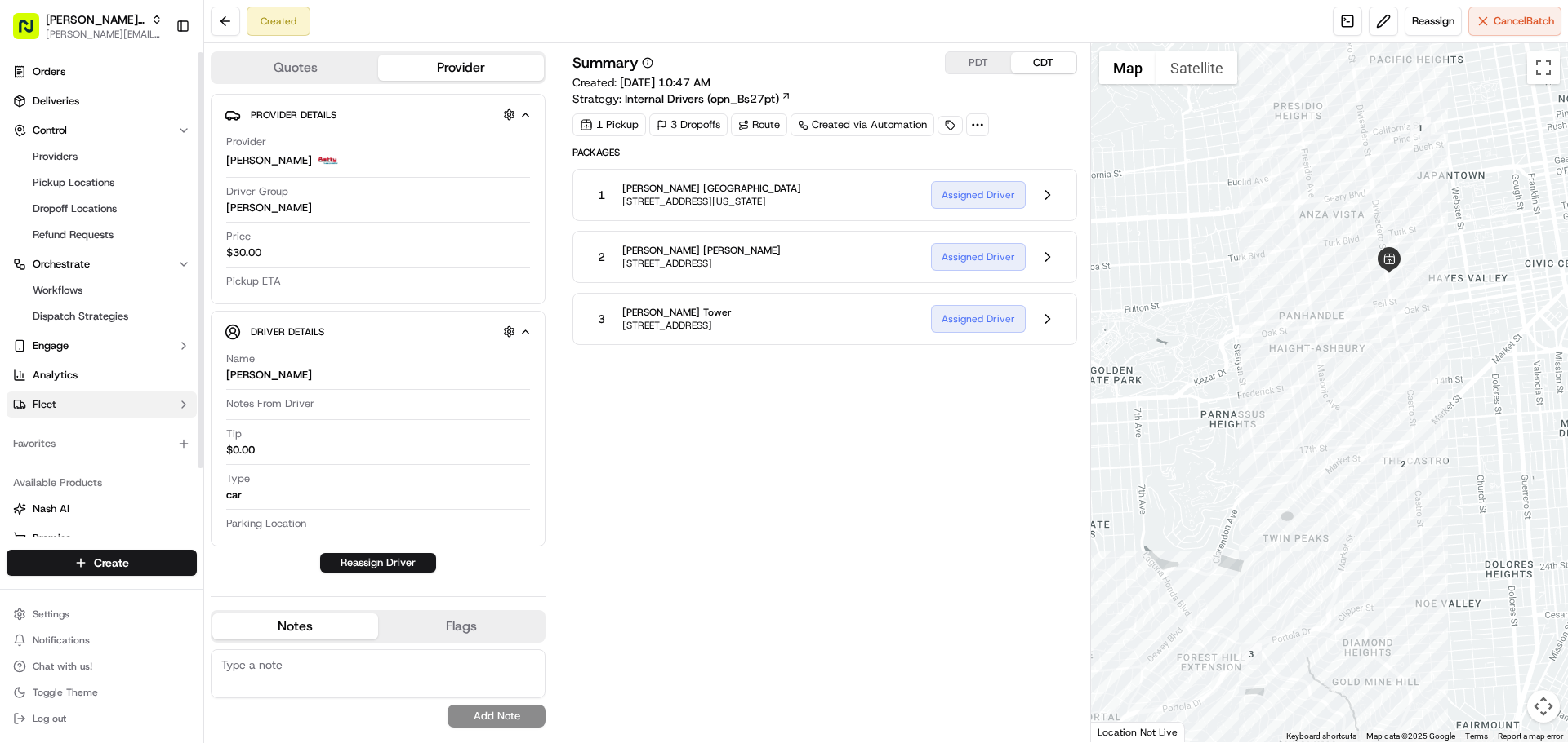
click at [68, 401] on button "Fleet" at bounding box center [101, 404] width 190 height 26
click at [100, 433] on link "Drivers" at bounding box center [101, 431] width 151 height 23
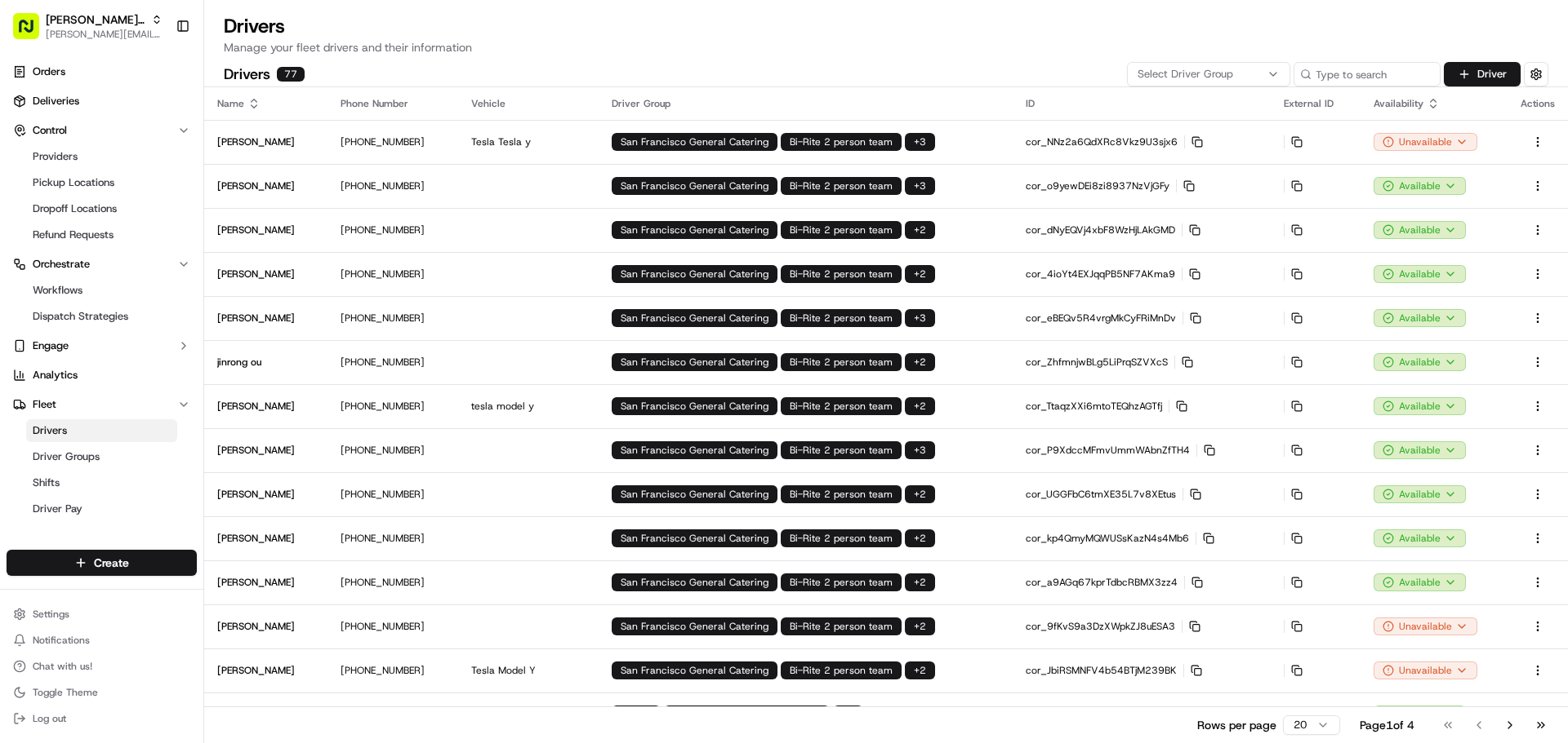
click at [1194, 66] on button "Select Driver Group" at bounding box center [1208, 74] width 163 height 25
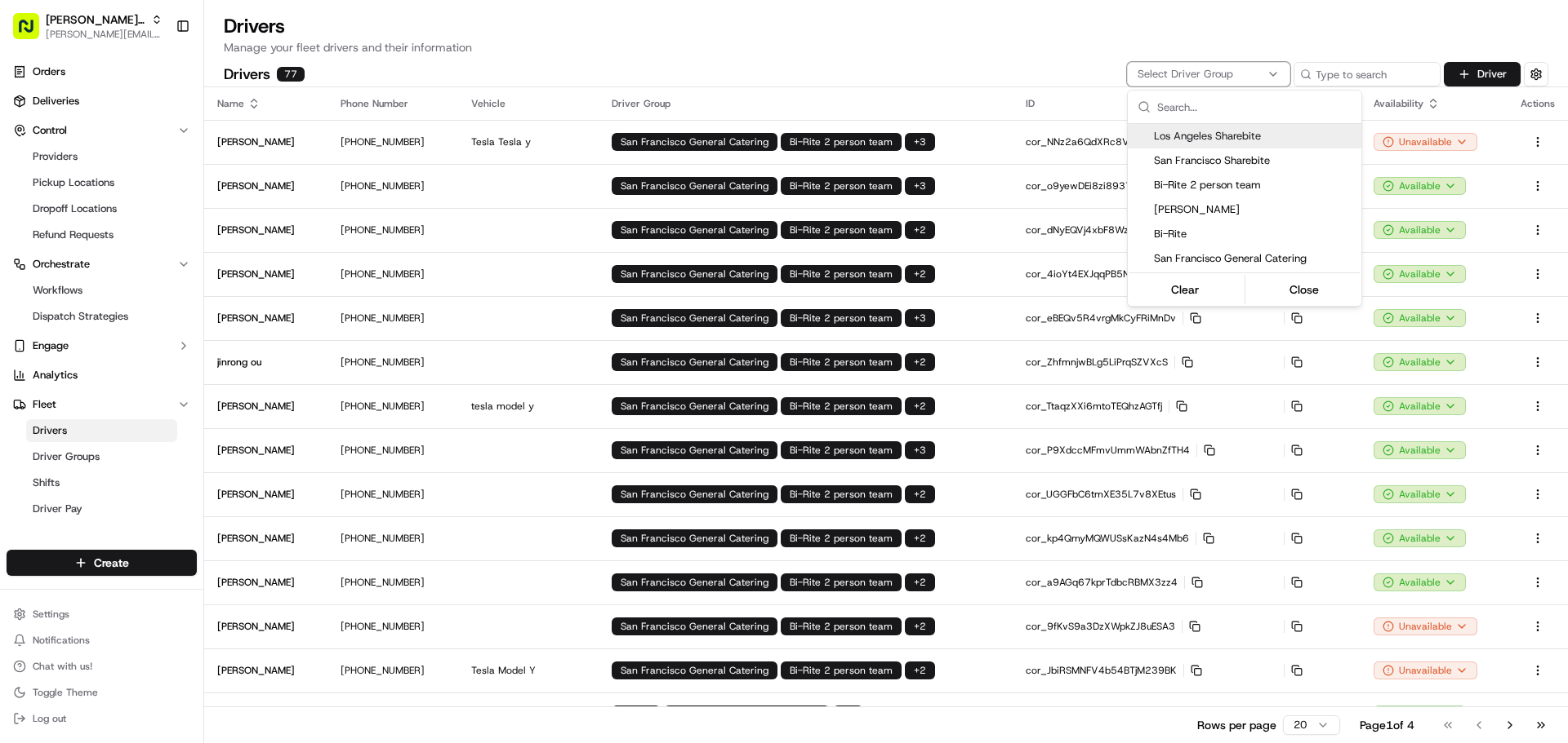
click at [1331, 74] on html "Betty Transportation jeff@usenash.com Toggle Sidebar Orders Deliveries Control …" at bounding box center [784, 372] width 1568 height 743
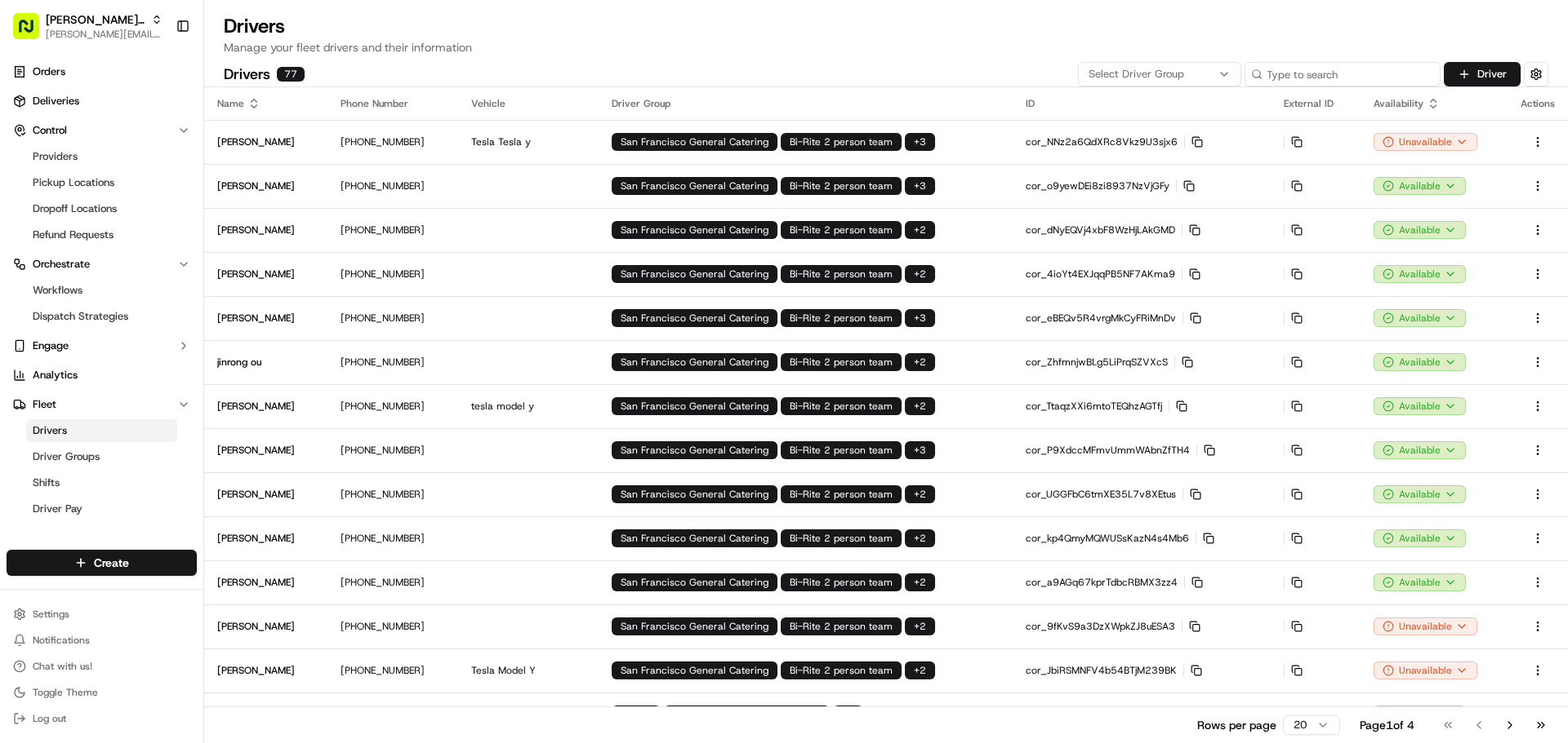
click at [1333, 74] on input at bounding box center [1342, 74] width 196 height 25
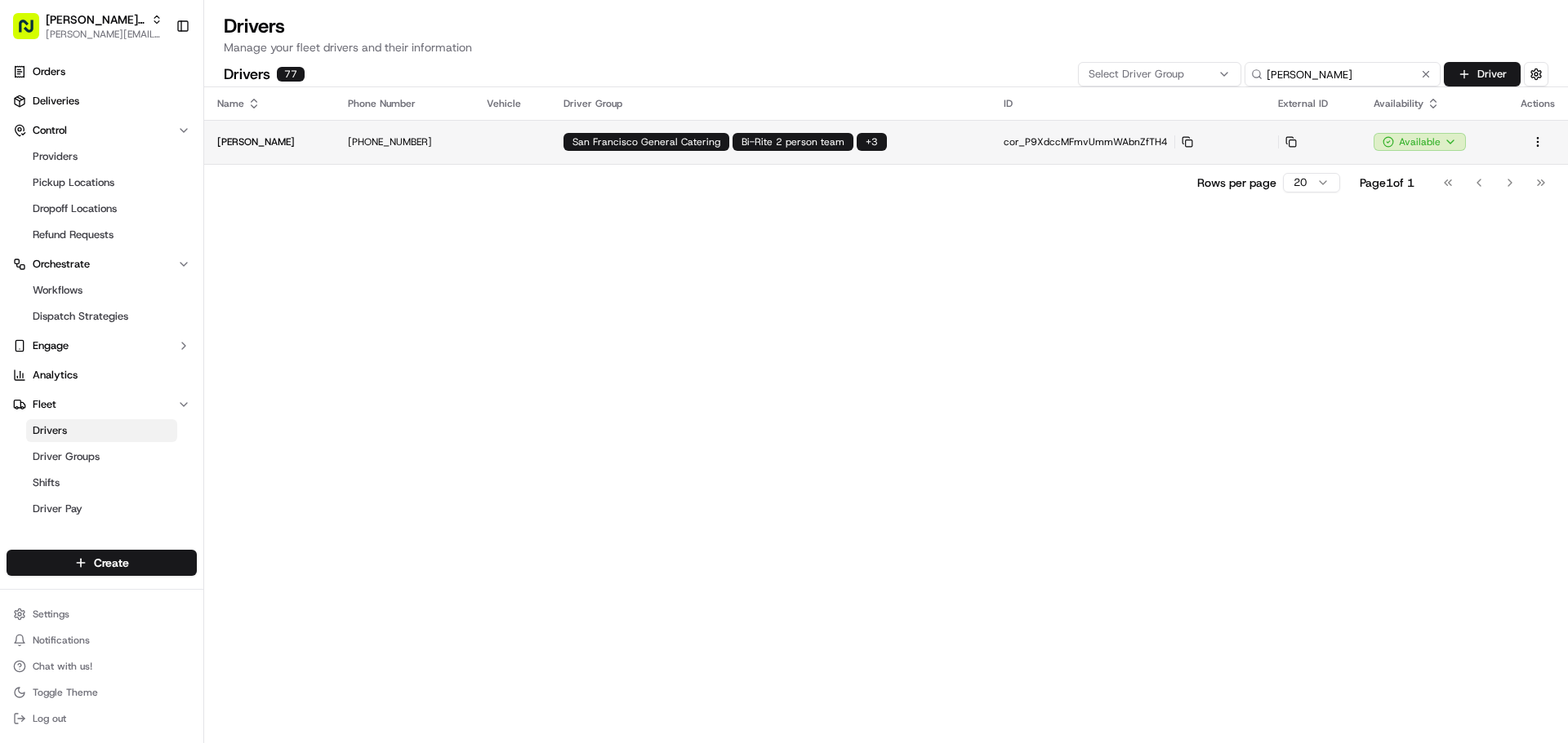
type input "rex"
click at [492, 143] on td at bounding box center [511, 142] width 75 height 44
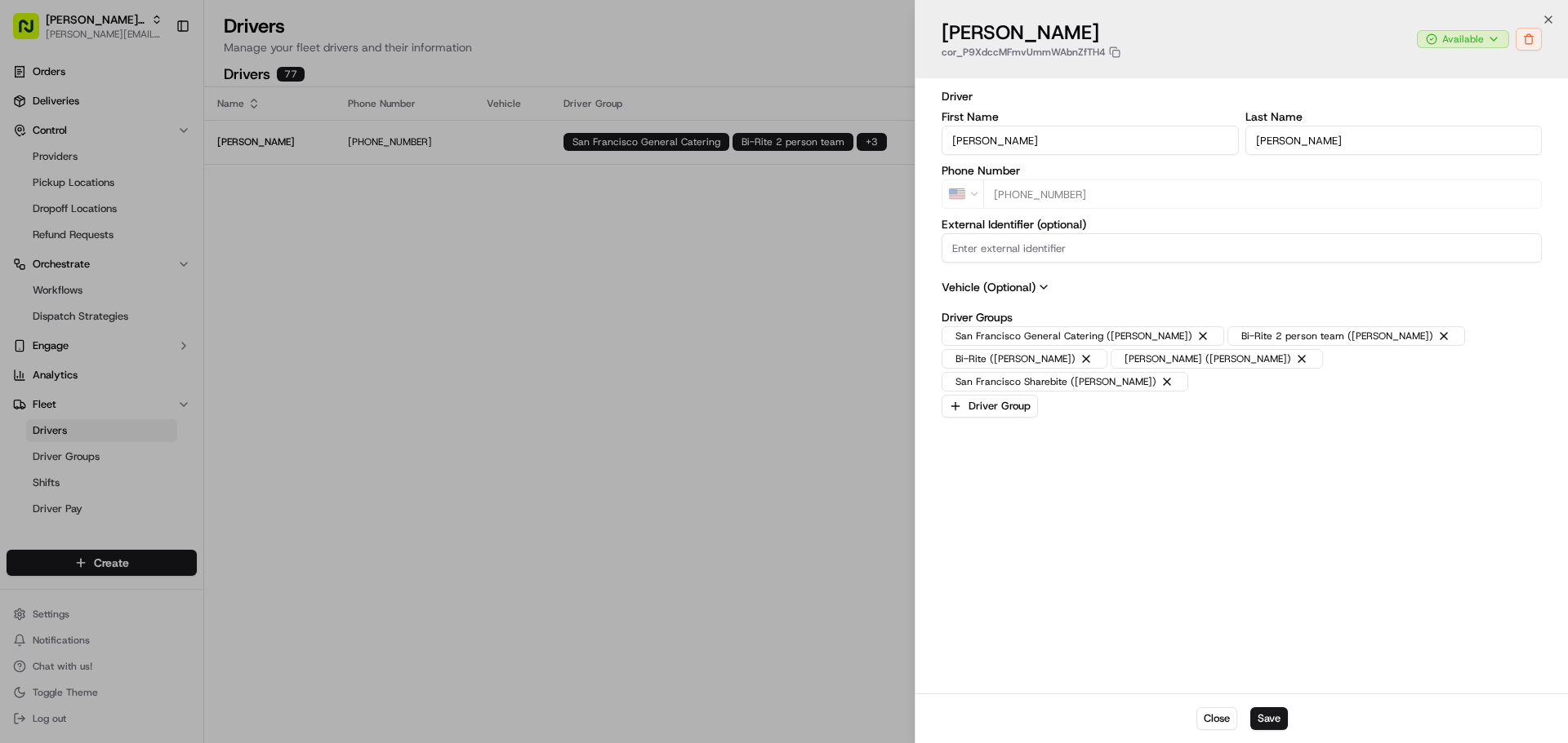
type input "+1"
click at [690, 383] on div at bounding box center [784, 372] width 1568 height 743
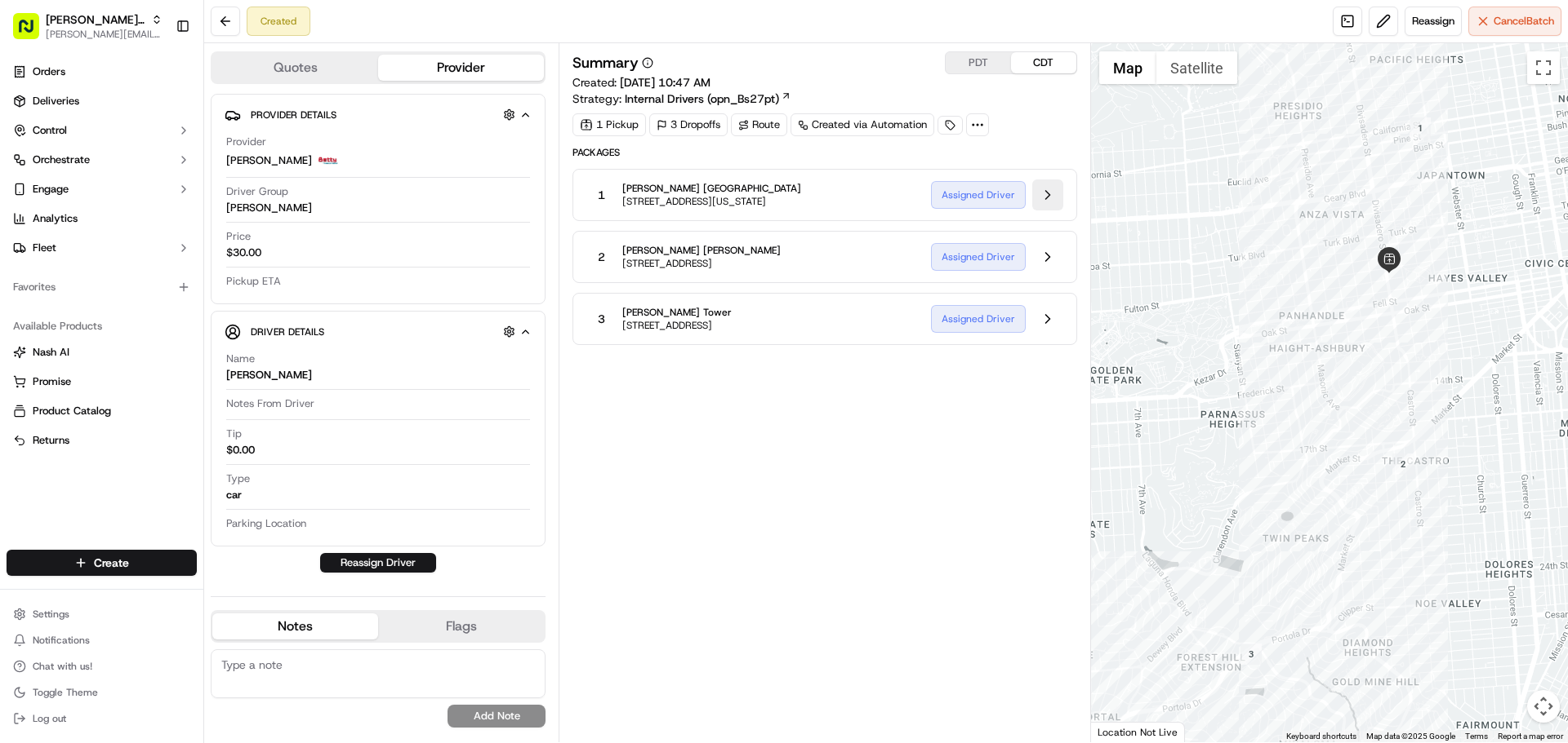
click at [1043, 194] on button at bounding box center [1047, 195] width 31 height 31
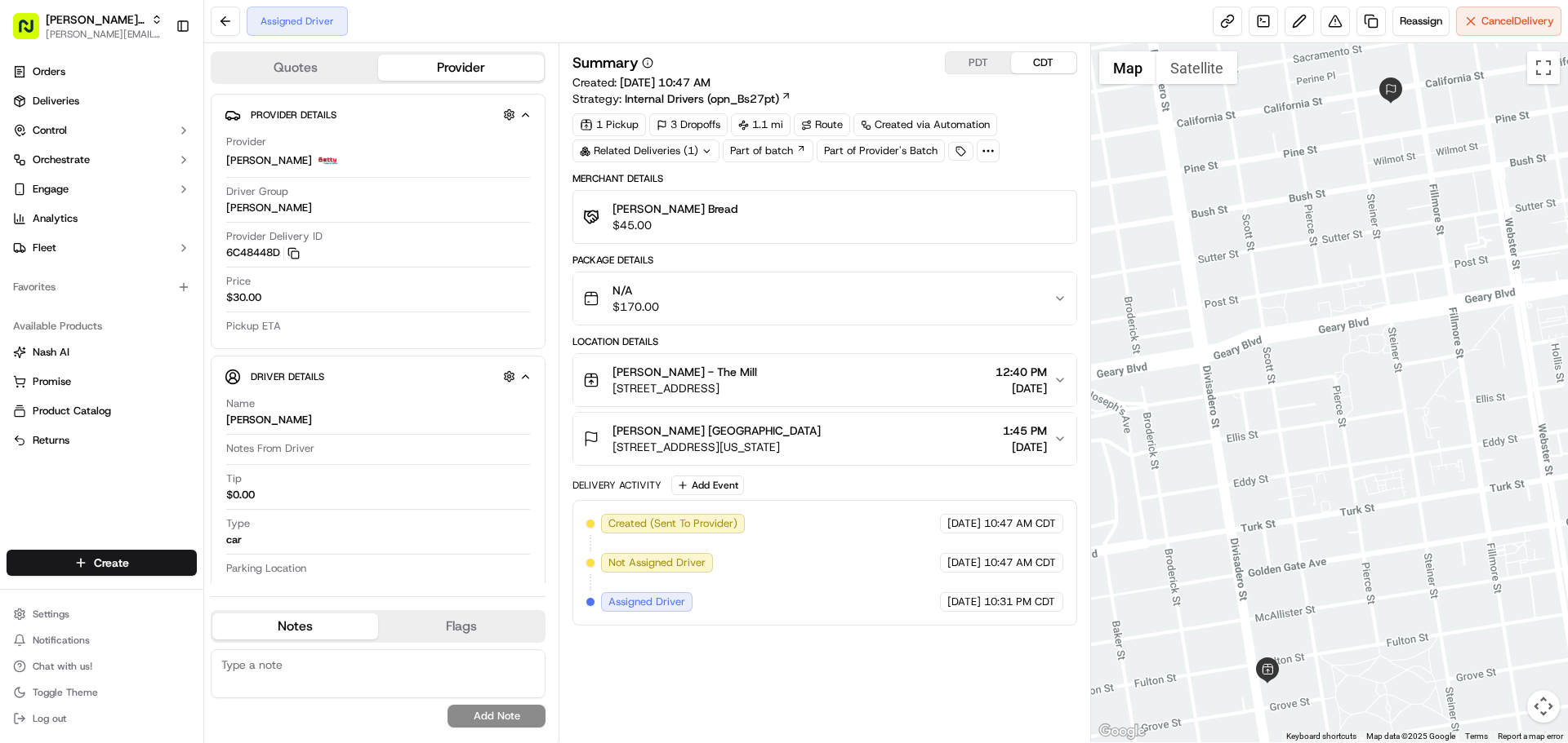
click at [976, 66] on button "PDT" at bounding box center [978, 63] width 65 height 21
click at [1038, 65] on button "CDT" at bounding box center [1043, 63] width 65 height 21
